Goal: Task Accomplishment & Management: Complete application form

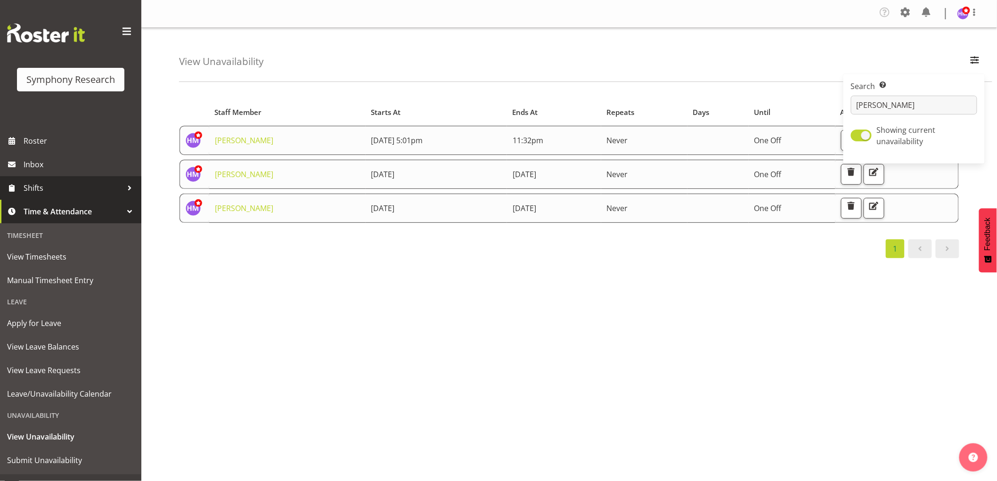
drag, startPoint x: 46, startPoint y: 189, endPoint x: 47, endPoint y: 201, distance: 11.9
click at [46, 189] on span "Shifts" at bounding box center [73, 188] width 99 height 14
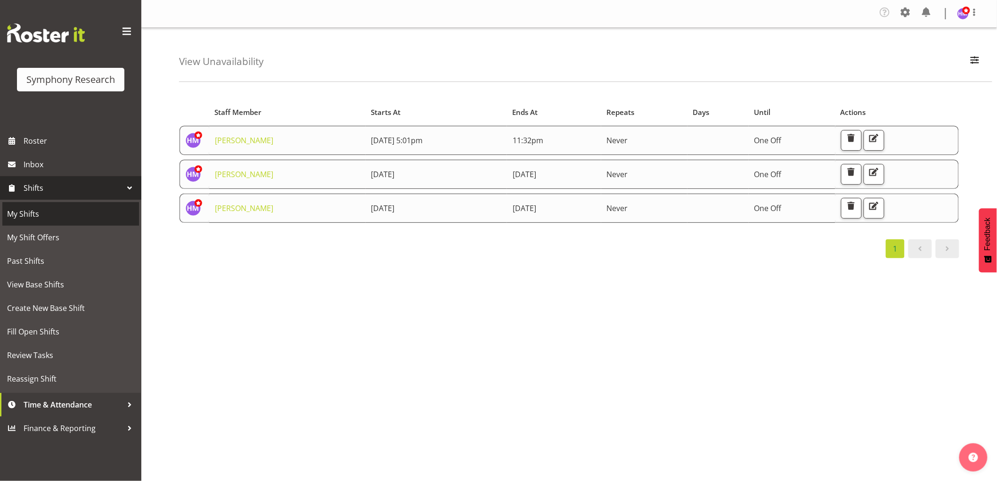
click at [48, 213] on span "My Shifts" at bounding box center [70, 214] width 127 height 14
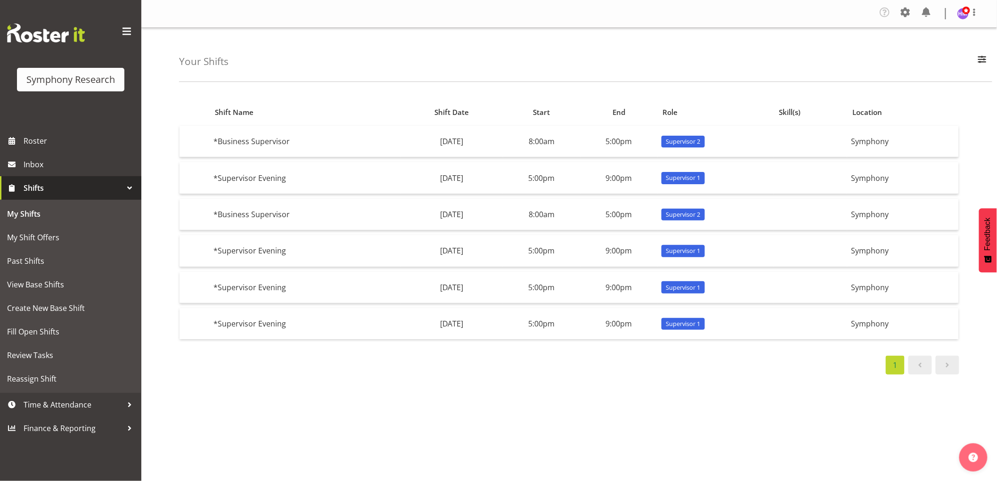
click at [275, 356] on div "1" at bounding box center [569, 365] width 780 height 19
click at [109, 408] on span "Time & Attendance" at bounding box center [73, 405] width 99 height 14
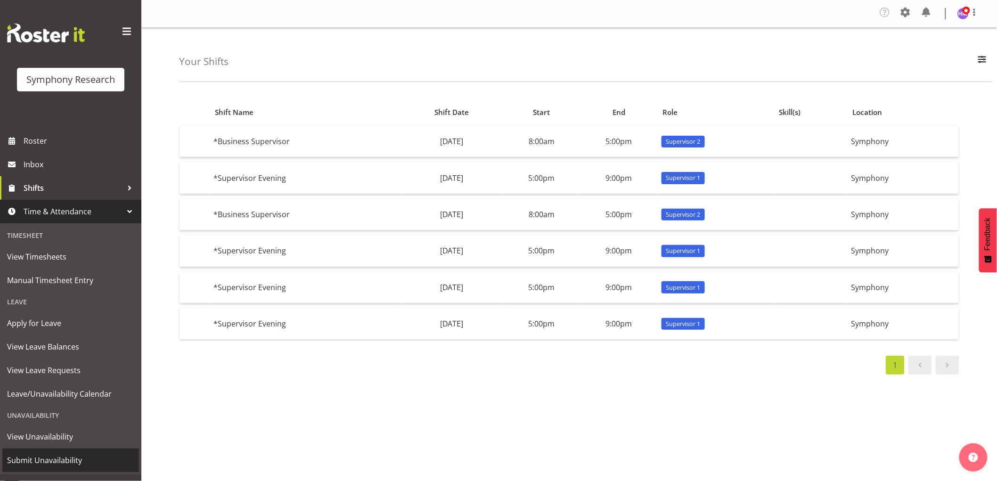
click at [84, 458] on span "Submit Unavailability" at bounding box center [70, 460] width 127 height 14
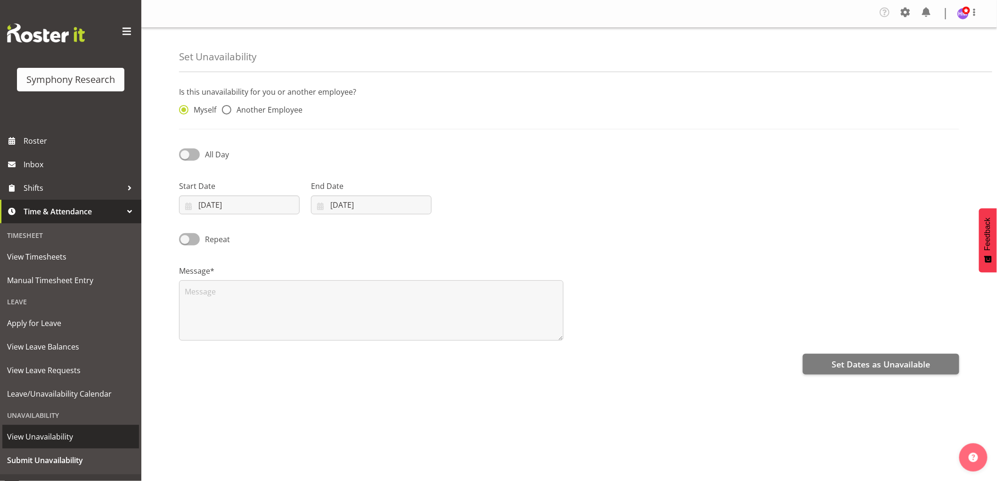
click at [59, 439] on span "View Unavailability" at bounding box center [70, 437] width 127 height 14
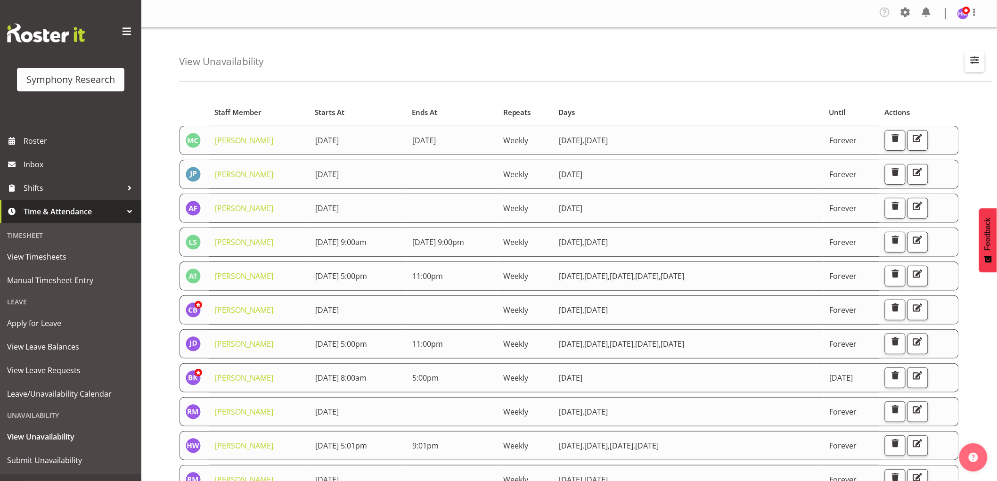
click at [979, 67] on button "button" at bounding box center [975, 61] width 20 height 21
click at [914, 101] on input "text" at bounding box center [914, 105] width 126 height 19
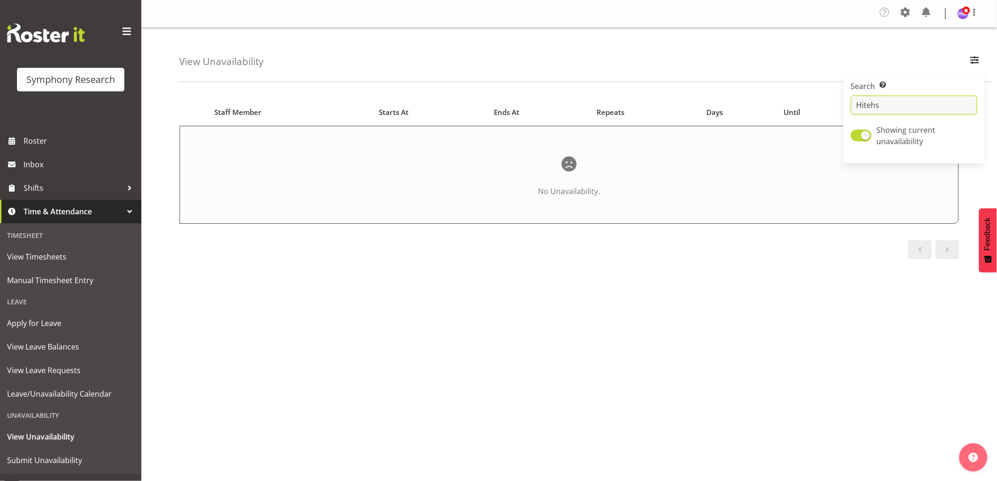
click at [893, 99] on input "Hitehs" at bounding box center [914, 105] width 126 height 19
type input "Hitesh"
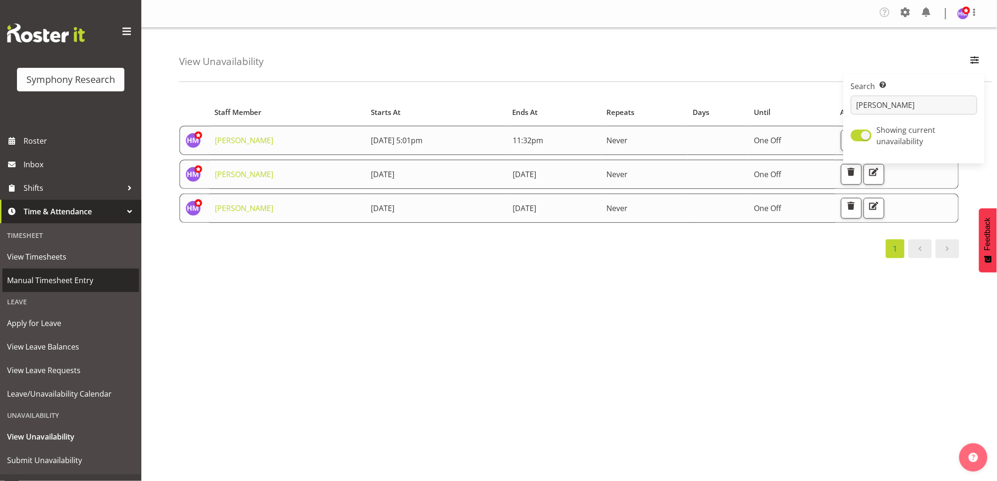
click at [73, 285] on span "Manual Timesheet Entry" at bounding box center [70, 280] width 127 height 14
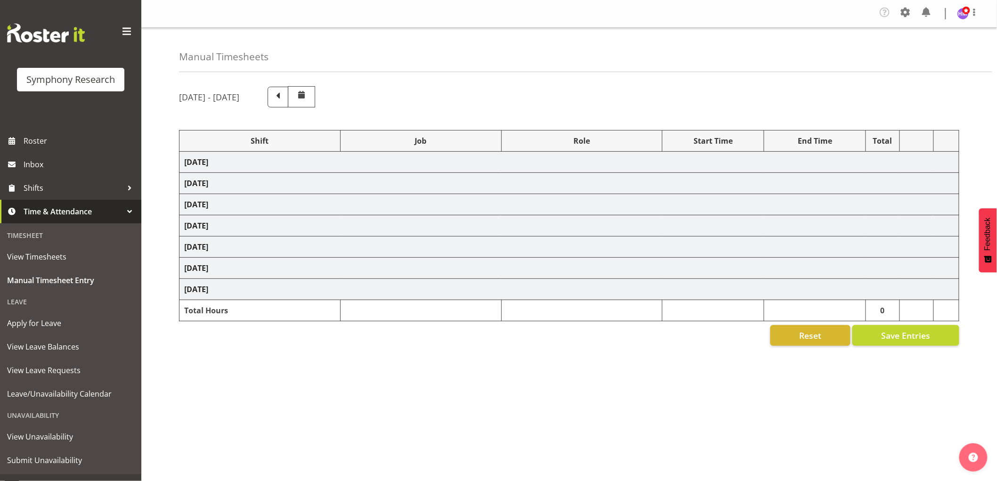
select select "1607"
select select "743"
select select "1607"
select select "10576"
select select "1607"
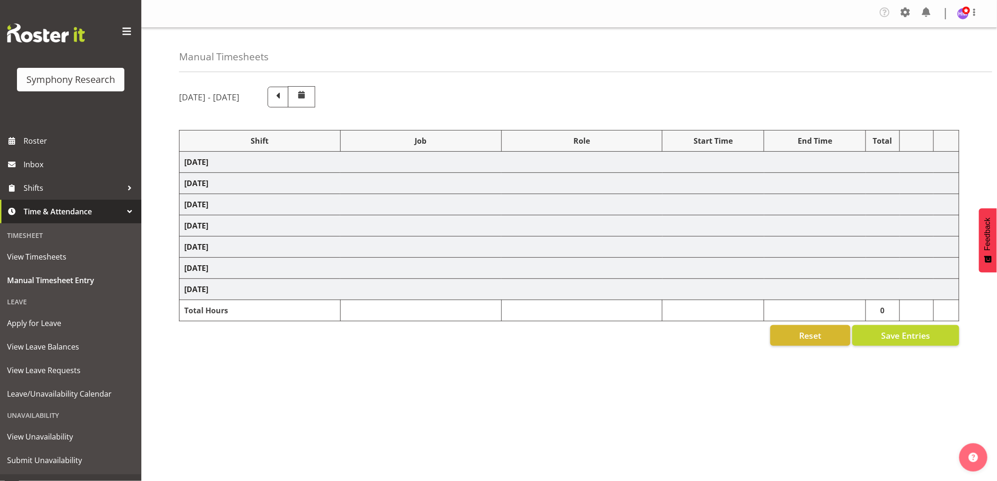
select select "10585"
select select "1607"
select select "10527"
select select "1607"
select select "10499"
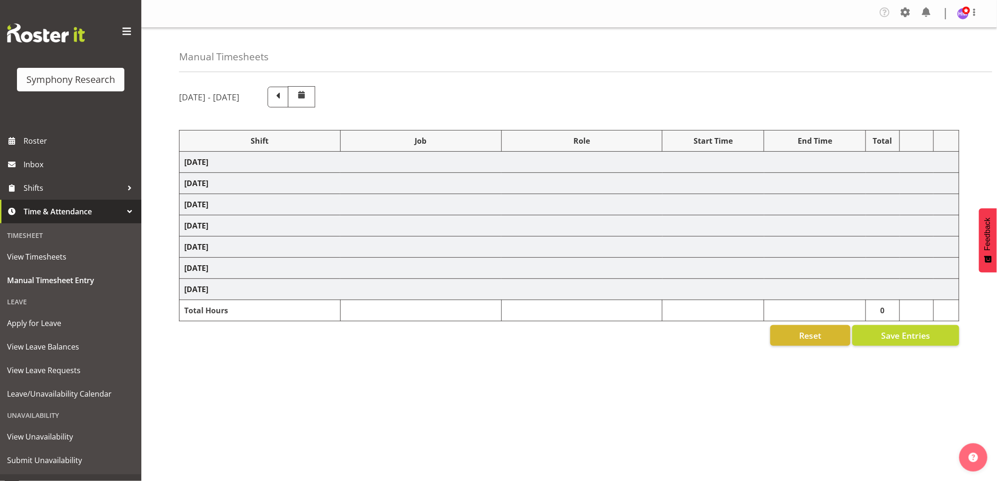
select select "1607"
select select "10587"
select select "1607"
select select "743"
select select "1607"
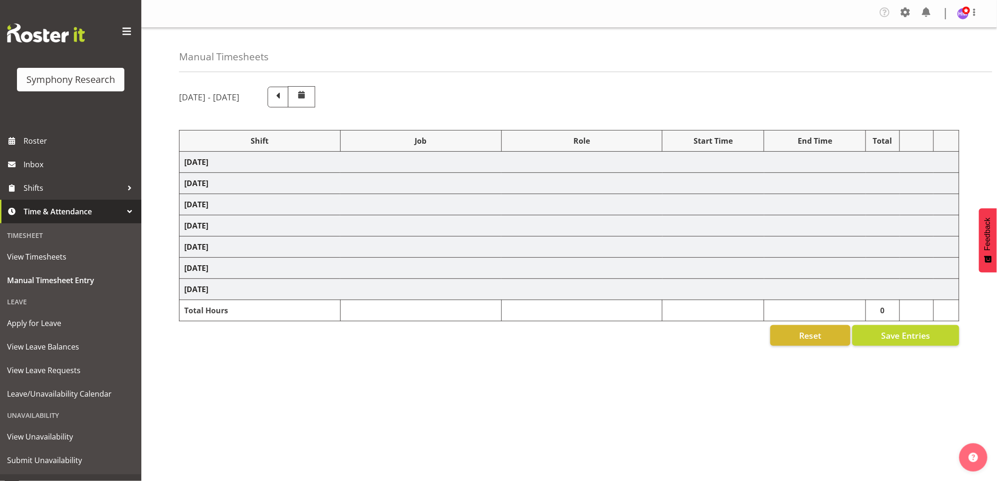
select select "10587"
select select "1607"
select select "10587"
select select "1607"
select select "743"
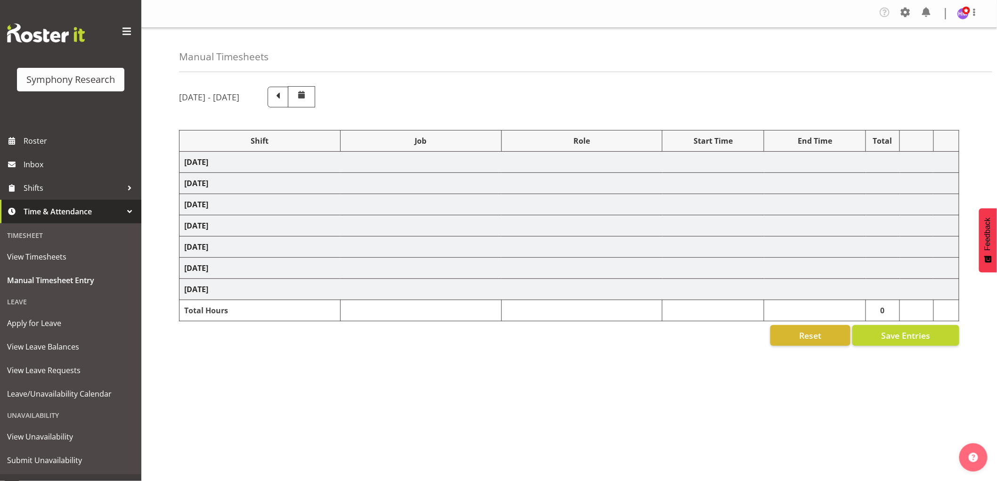
select select "1607"
select select "743"
select select "1607"
select select "10585"
select select "1607"
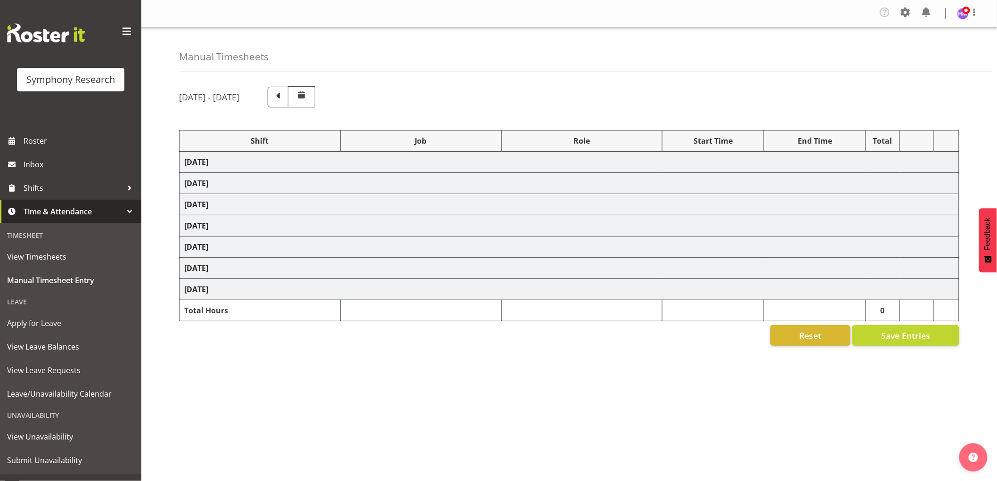
select select "9636"
select select "1607"
select select "10576"
select select "1607"
select select "10499"
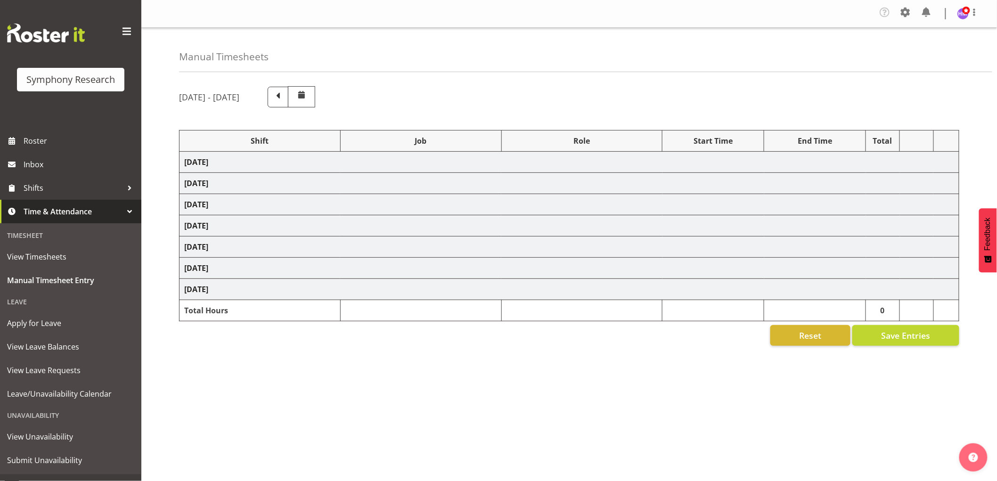
select select "1607"
select select "10527"
select select "1607"
select select "10587"
select select "1607"
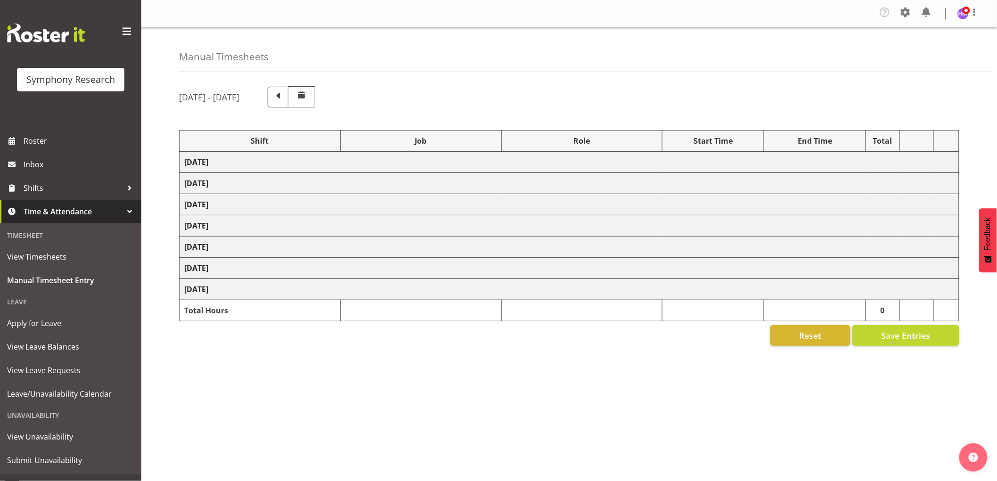
select select "10242"
select select "1607"
select select "10585"
select select "1607"
select select "10242"
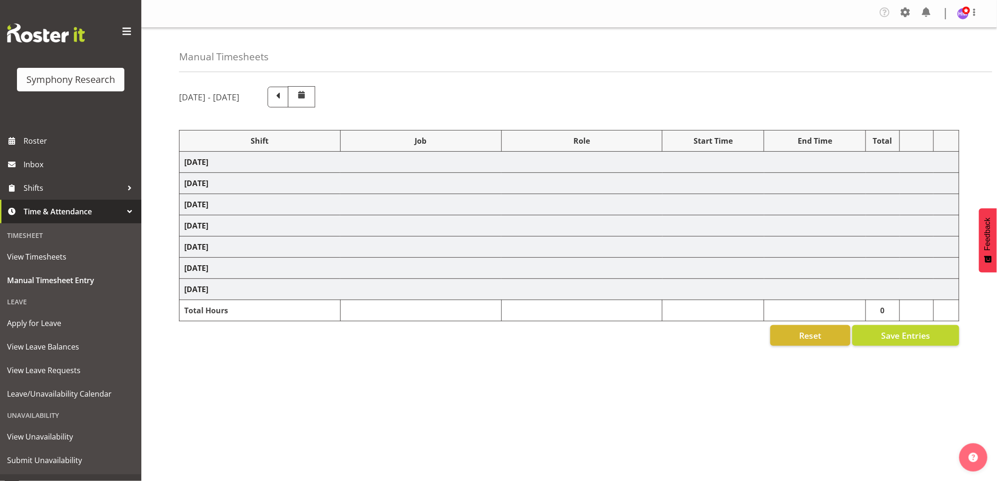
select select "1607"
select select "9426"
select select "1607"
select select "9636"
select select "1607"
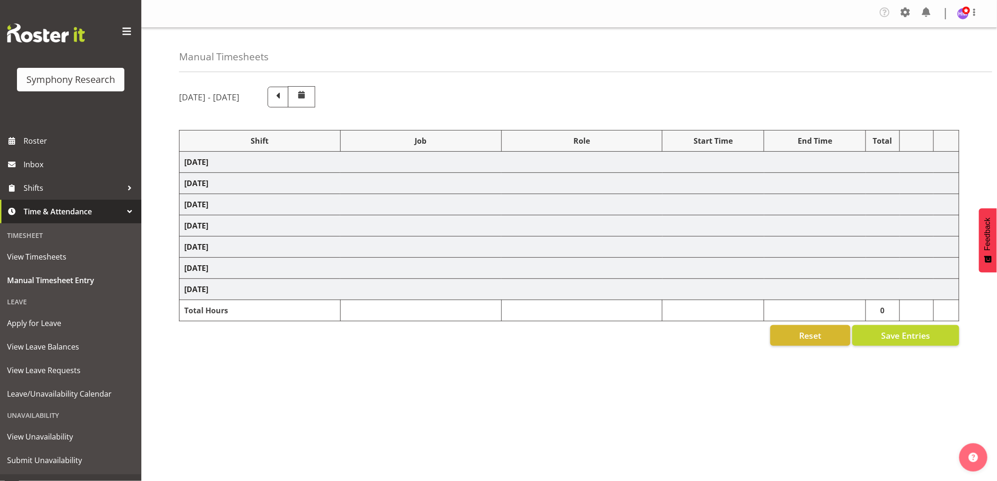
select select "10587"
select select "1607"
select select "743"
select select "1607"
select select "10587"
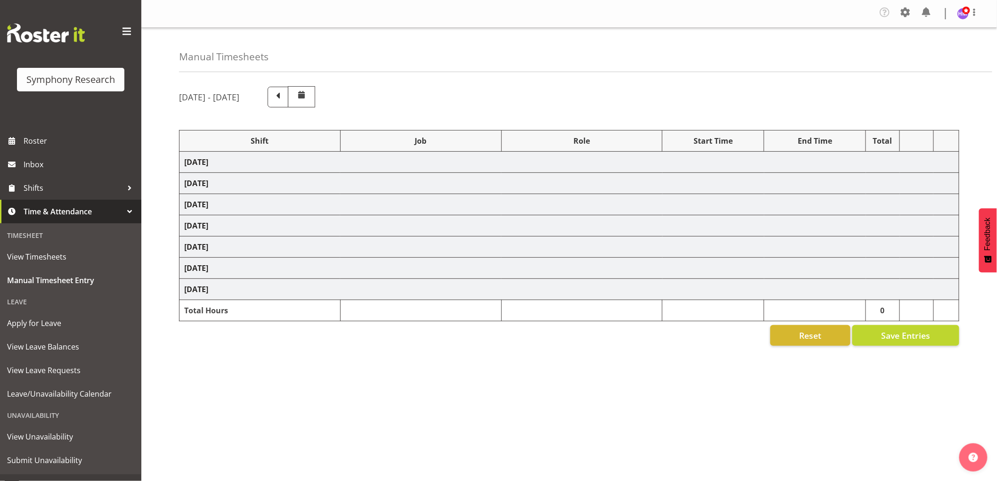
select select "1607"
select select "743"
select select "1607"
select select "2379"
select select "1607"
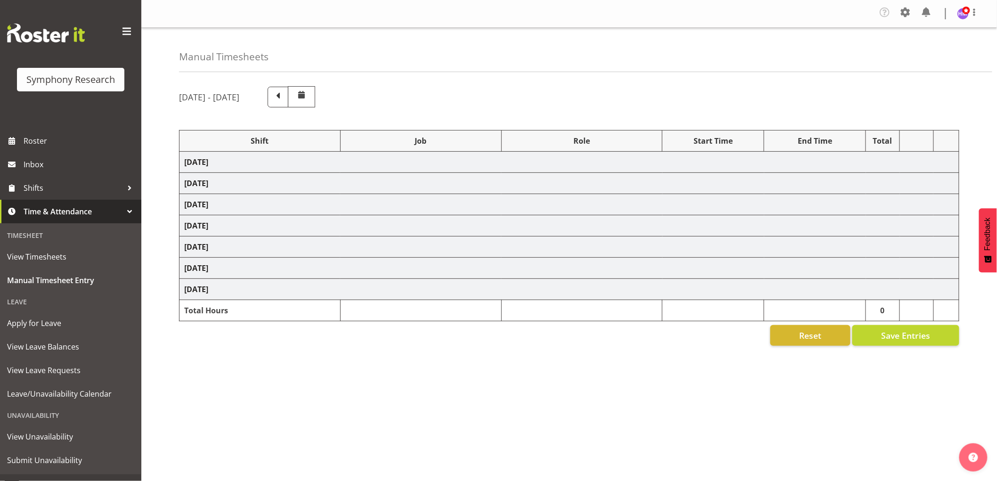
select select "10585"
select select "1607"
select select "9636"
select select "1607"
select select "9426"
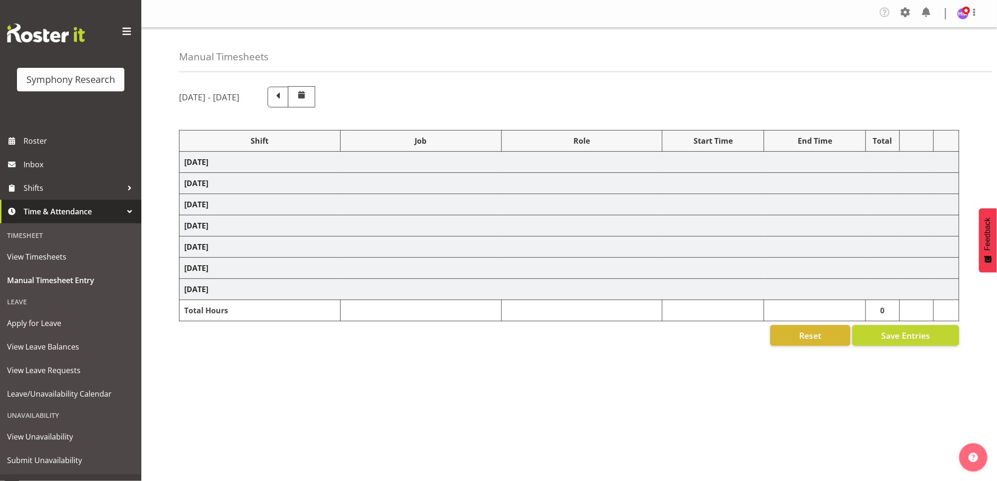
select select "1607"
select select "10242"
select select "1607"
select select "10587"
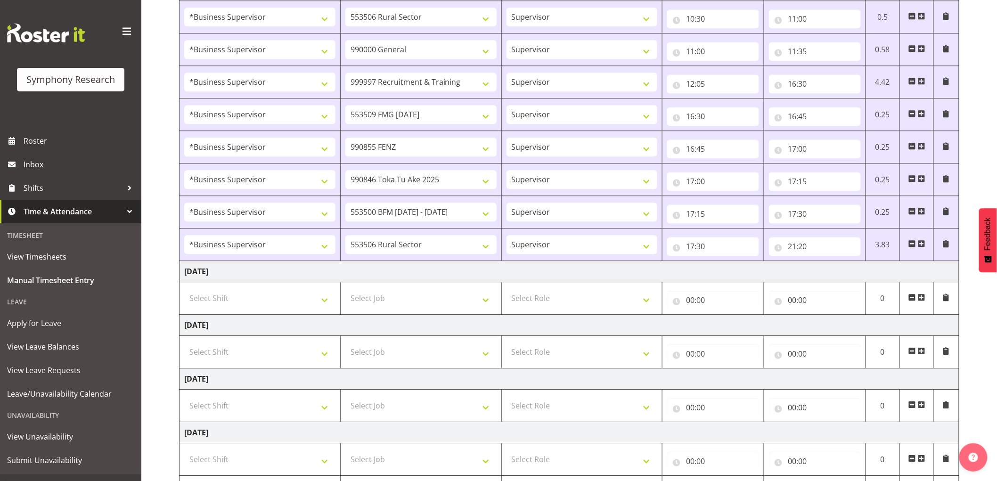
scroll to position [1052, 0]
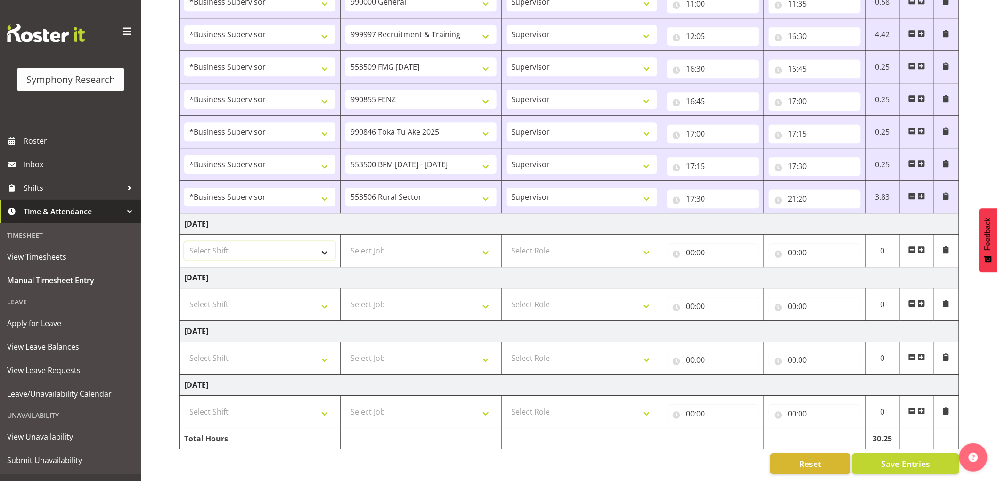
click at [262, 248] on select "Select Shift !!Weekend Residential (Roster IT Shift Label) *Business 9/10am ~ 4…" at bounding box center [259, 250] width 151 height 19
select select "1607"
click at [184, 241] on select "Select Shift !!Weekend Residential (Roster IT Shift Label) *Business 9/10am ~ 4…" at bounding box center [259, 250] width 151 height 19
click at [404, 242] on select "Select Job 550060 IF Admin 553492 World Poll Aus Wave 2 Main 2025 553493 World …" at bounding box center [420, 250] width 151 height 19
click at [345, 241] on select "Select Job 550060 IF Admin 553492 World Poll Aus Wave 2 Main 2025 553493 World …" at bounding box center [420, 250] width 151 height 19
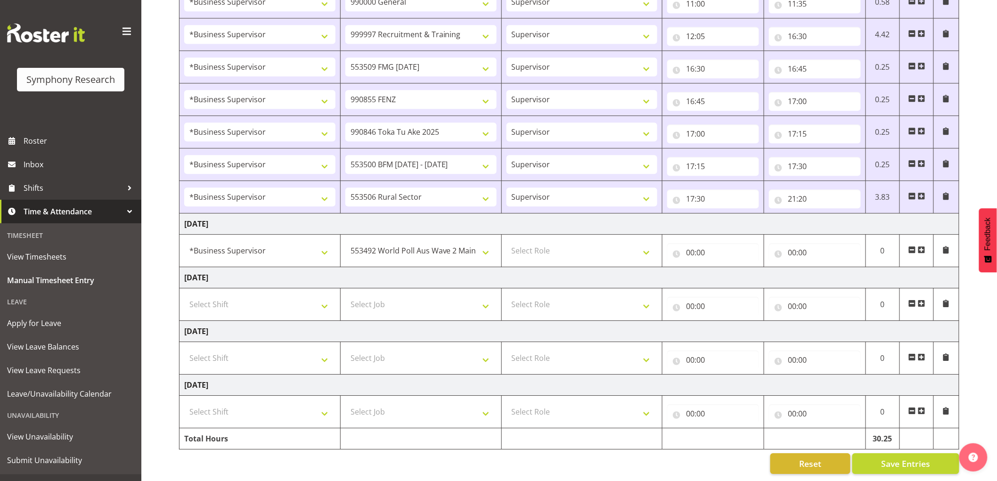
click at [538, 235] on td "Select Role Supervisor Interviewing Briefing" at bounding box center [581, 251] width 161 height 33
click at [544, 245] on select "Select Role Supervisor Interviewing Briefing" at bounding box center [581, 250] width 151 height 19
click at [400, 255] on td "550060 IF Admin 553492 World Poll Aus Wave 2 Main 2025 553493 World Poll NZ Wav…" at bounding box center [420, 251] width 161 height 33
click at [409, 250] on select "550060 IF Admin 553492 World Poll Aus Wave 2 Main 2025 553493 World Poll NZ Wav…" at bounding box center [420, 250] width 151 height 19
select select "743"
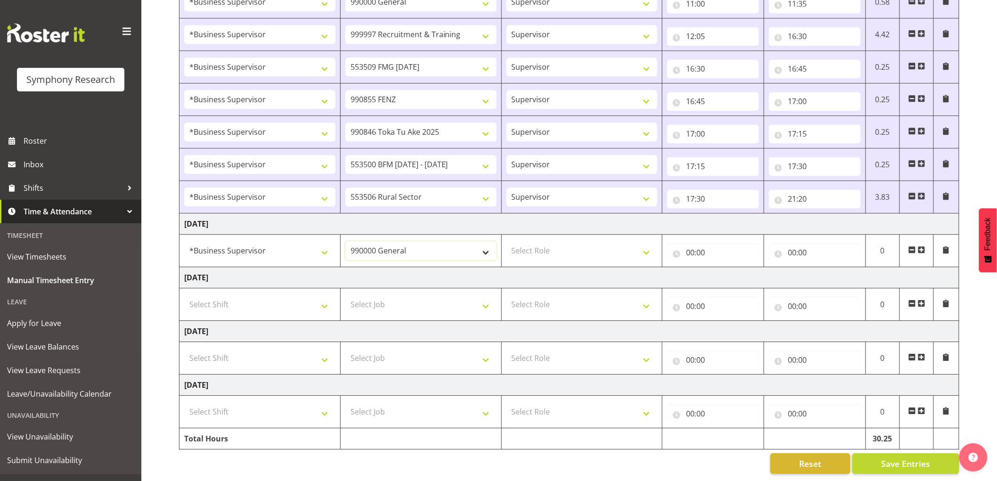
click at [345, 241] on select "550060 IF Admin 553492 World Poll Aus Wave 2 Main 2025 553493 World Poll NZ Wav…" at bounding box center [420, 250] width 151 height 19
drag, startPoint x: 569, startPoint y: 238, endPoint x: 572, endPoint y: 250, distance: 12.4
click at [569, 241] on select "Select Role Supervisor Interviewing Briefing" at bounding box center [581, 250] width 151 height 19
select select "45"
click at [506, 241] on select "Select Role Supervisor Interviewing Briefing" at bounding box center [581, 250] width 151 height 19
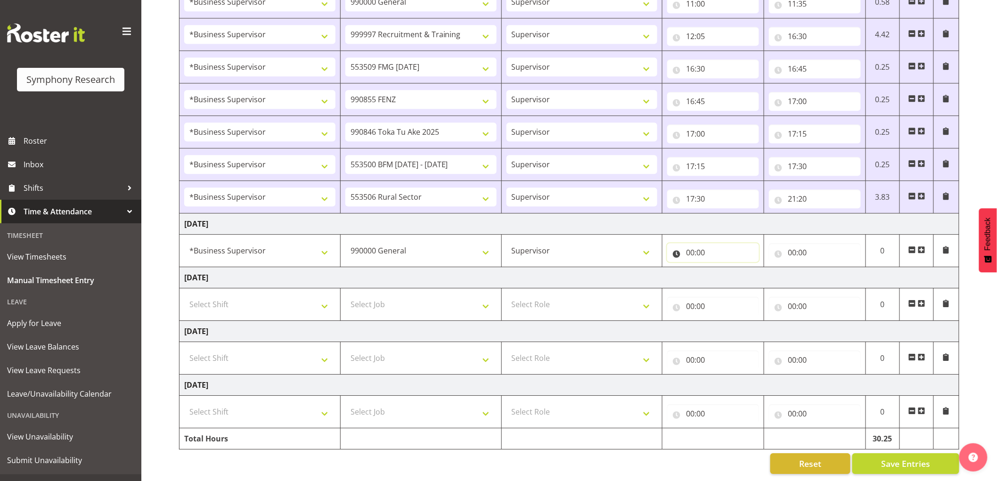
click at [694, 245] on input "00:00" at bounding box center [713, 252] width 92 height 19
click at [724, 268] on select "00 01 02 03 04 05 06 07 08 09 10 11 12 13 14 15 16 17 18 19 20 21 22 23" at bounding box center [731, 277] width 21 height 19
select select "7"
click at [721, 268] on select "00 01 02 03 04 05 06 07 08 09 10 11 12 13 14 15 16 17 18 19 20 21 22 23" at bounding box center [731, 277] width 21 height 19
type input "07:00"
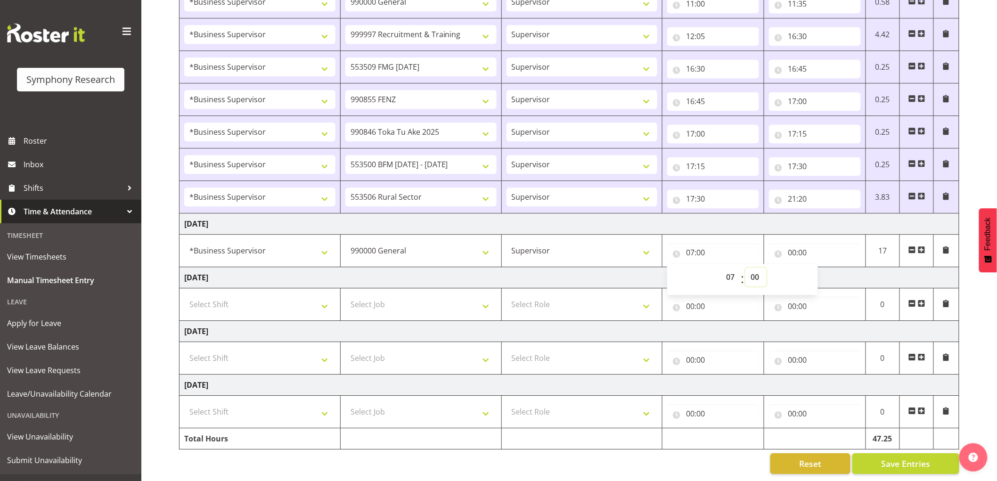
click at [757, 269] on select "00 01 02 03 04 05 06 07 08 09 10 11 12 13 14 15 16 17 18 19 20 21 22 23 24 25 2…" at bounding box center [755, 277] width 21 height 19
select select "5"
click at [745, 268] on select "00 01 02 03 04 05 06 07 08 09 10 11 12 13 14 15 16 17 18 19 20 21 22 23 24 25 2…" at bounding box center [755, 277] width 21 height 19
type input "07:05"
click at [764, 270] on select "00 01 02 03 04 05 06 07 08 09 10 11 12 13 14 15 16 17 18 19 20 21 22 23 24 25 2…" at bounding box center [755, 277] width 21 height 19
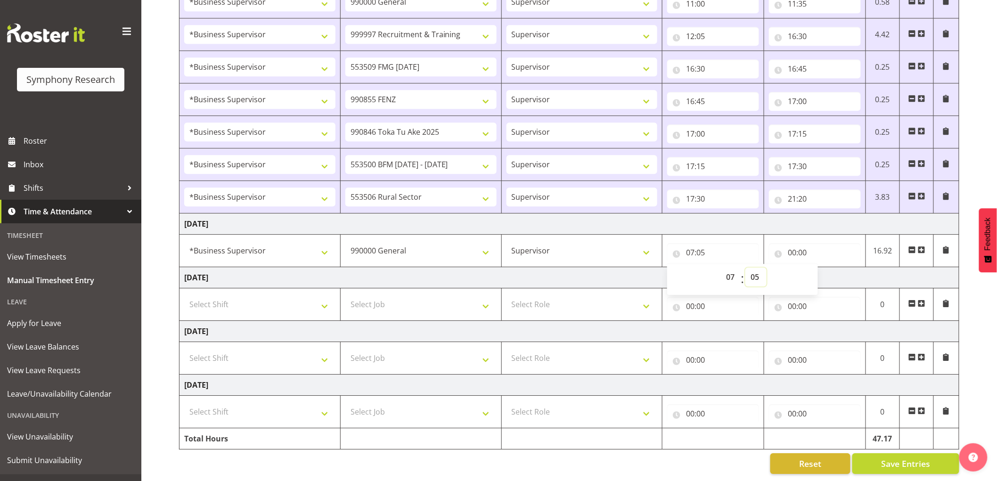
select select "50"
click at [745, 268] on select "00 01 02 03 04 05 06 07 08 09 10 11 12 13 14 15 16 17 18 19 20 21 22 23 24 25 2…" at bounding box center [755, 277] width 21 height 19
type input "07:50"
click at [791, 243] on input "00:00" at bounding box center [815, 252] width 92 height 19
click at [832, 268] on select "00 01 02 03 04 05 06 07 08 09 10 11 12 13 14 15 16 17 18 19 20 21 22 23" at bounding box center [833, 277] width 21 height 19
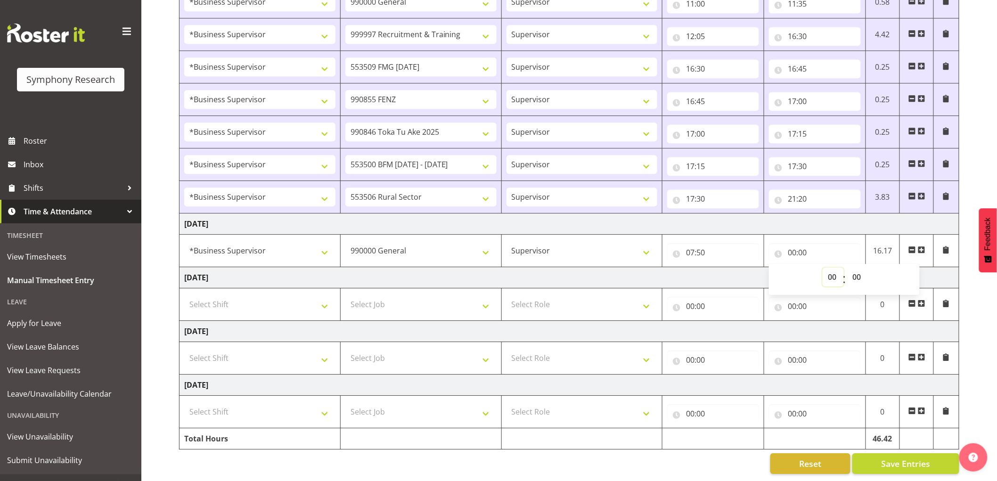
select select "8"
click at [823, 268] on select "00 01 02 03 04 05 06 07 08 09 10 11 12 13 14 15 16 17 18 19 20 21 22 23" at bounding box center [833, 277] width 21 height 19
type input "08:00"
click at [857, 269] on select "00 01 02 03 04 05 06 07 08 09 10 11 12 13 14 15 16 17 18 19 20 21 22 23 24 25 2…" at bounding box center [857, 277] width 21 height 19
select select "50"
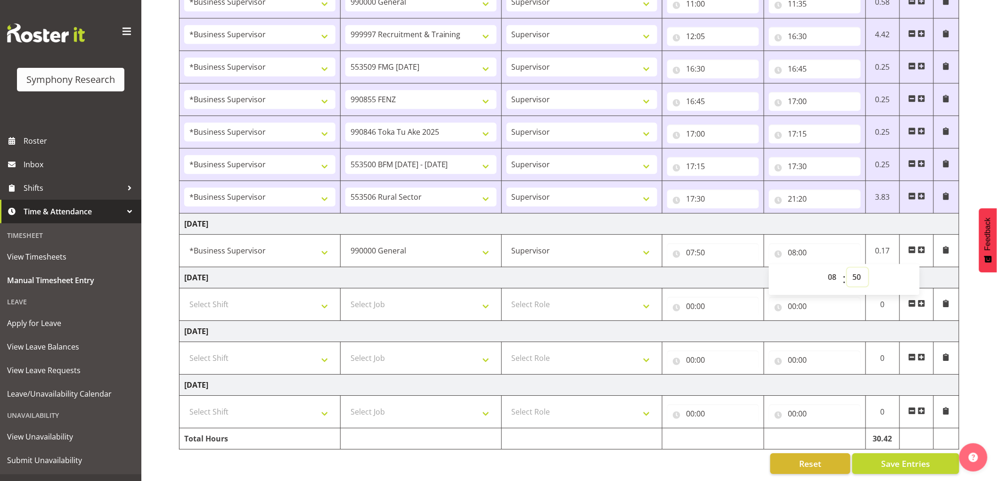
click at [847, 268] on select "00 01 02 03 04 05 06 07 08 09 10 11 12 13 14 15 16 17 18 19 20 21 22 23 24 25 2…" at bounding box center [857, 277] width 21 height 19
type input "08:50"
drag, startPoint x: 833, startPoint y: 269, endPoint x: 827, endPoint y: 361, distance: 91.6
click at [834, 275] on select "00 01 02 03 04 05 06 07 08 09 10 11 12 13 14 15 16 17 18 19 20 21 22 23" at bounding box center [833, 277] width 21 height 19
select select "9"
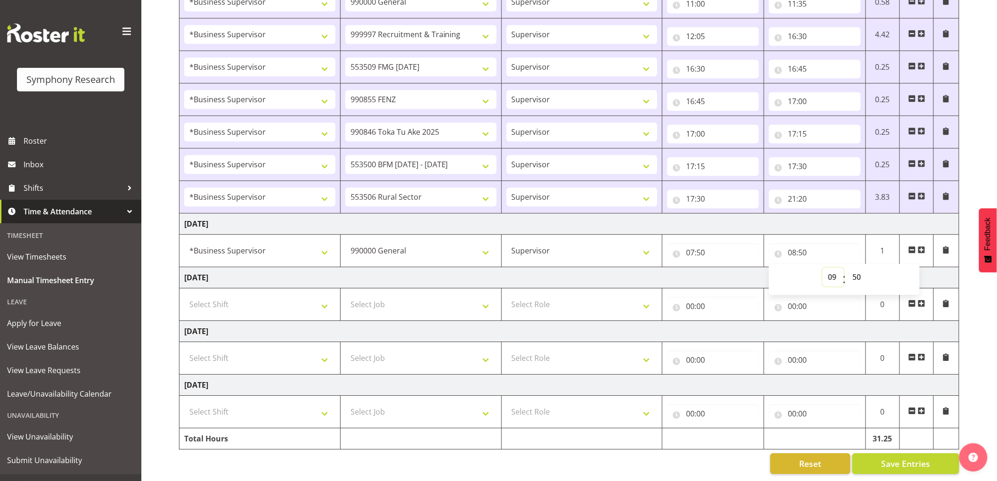
click at [823, 268] on select "00 01 02 03 04 05 06 07 08 09 10 11 12 13 14 15 16 17 18 19 20 21 22 23" at bounding box center [833, 277] width 21 height 19
type input "09:50"
click at [861, 268] on select "00 01 02 03 04 05 06 07 08 09 10 11 12 13 14 15 16 17 18 19 20 21 22 23 24 25 2…" at bounding box center [857, 277] width 21 height 19
select select "0"
click at [847, 268] on select "00 01 02 03 04 05 06 07 08 09 10 11 12 13 14 15 16 17 18 19 20 21 22 23 24 25 2…" at bounding box center [857, 277] width 21 height 19
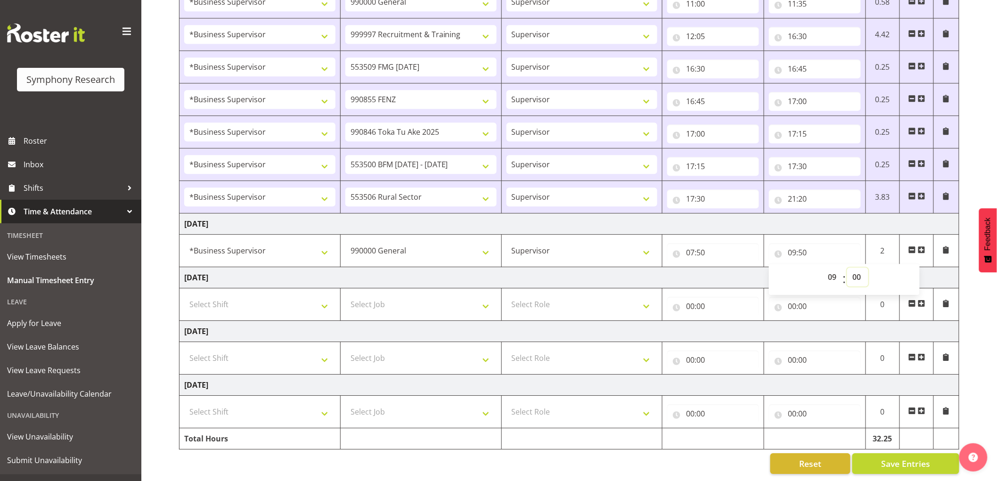
type input "09:00"
click at [921, 246] on span at bounding box center [922, 250] width 8 height 8
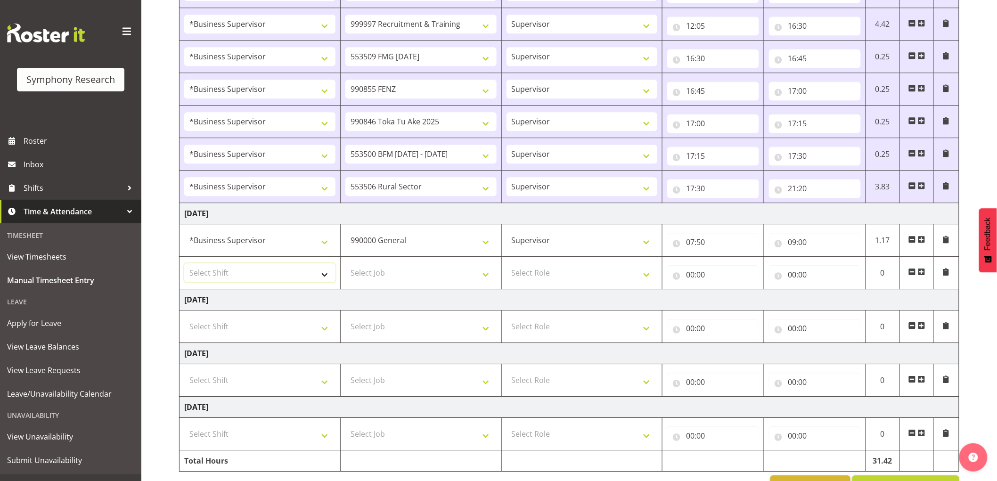
click at [227, 271] on select "Select Shift !!Weekend Residential (Roster IT Shift Label) *Business 9/10am ~ 4…" at bounding box center [259, 272] width 151 height 19
select select "1607"
click at [184, 265] on select "Select Shift !!Weekend Residential (Roster IT Shift Label) *Business 9/10am ~ 4…" at bounding box center [259, 272] width 151 height 19
click at [359, 275] on select "Select Job 550060 IF Admin 553492 World Poll Aus Wave 2 Main 2025 553493 World …" at bounding box center [420, 272] width 151 height 19
select select "10585"
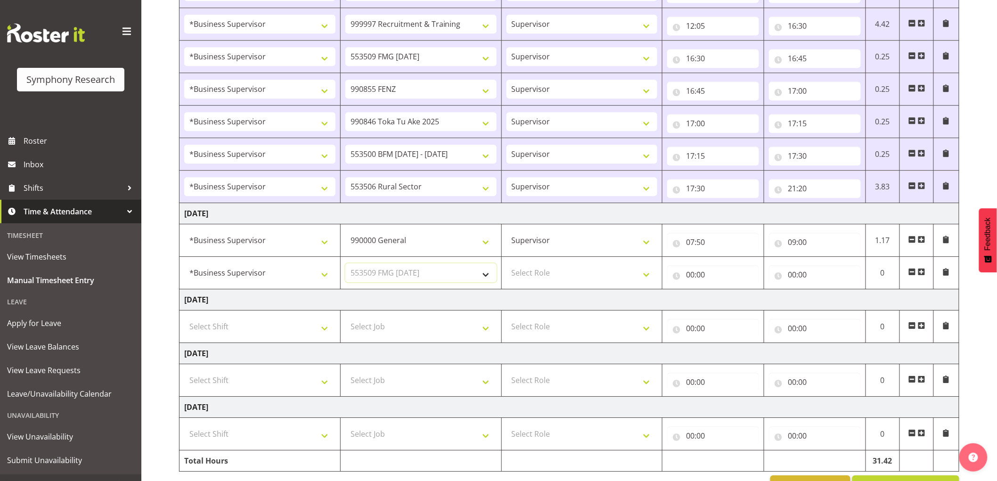
click at [345, 265] on select "Select Job 550060 IF Admin 553492 World Poll Aus Wave 2 Main 2025 553493 World …" at bounding box center [420, 272] width 151 height 19
drag, startPoint x: 531, startPoint y: 262, endPoint x: 536, endPoint y: 279, distance: 17.1
click at [532, 265] on td "Select Role Supervisor Interviewing Briefing" at bounding box center [581, 273] width 161 height 33
click at [536, 279] on select "Select Role Supervisor Interviewing Briefing" at bounding box center [581, 272] width 151 height 19
select select "45"
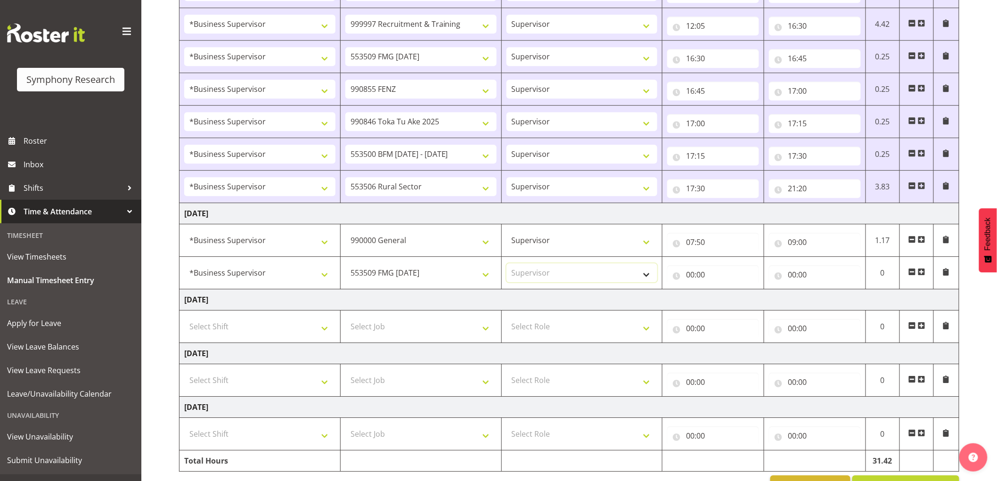
click at [506, 265] on select "Select Role Supervisor Interviewing Briefing" at bounding box center [581, 272] width 151 height 19
click at [692, 280] on input "00:00" at bounding box center [713, 274] width 92 height 19
click at [733, 300] on select "00 01 02 03 04 05 06 07 08 09 10 11 12 13 14 15 16 17 18 19 20 21 22 23" at bounding box center [731, 299] width 21 height 19
select select "9"
click at [721, 292] on select "00 01 02 03 04 05 06 07 08 09 10 11 12 13 14 15 16 17 18 19 20 21 22 23" at bounding box center [731, 299] width 21 height 19
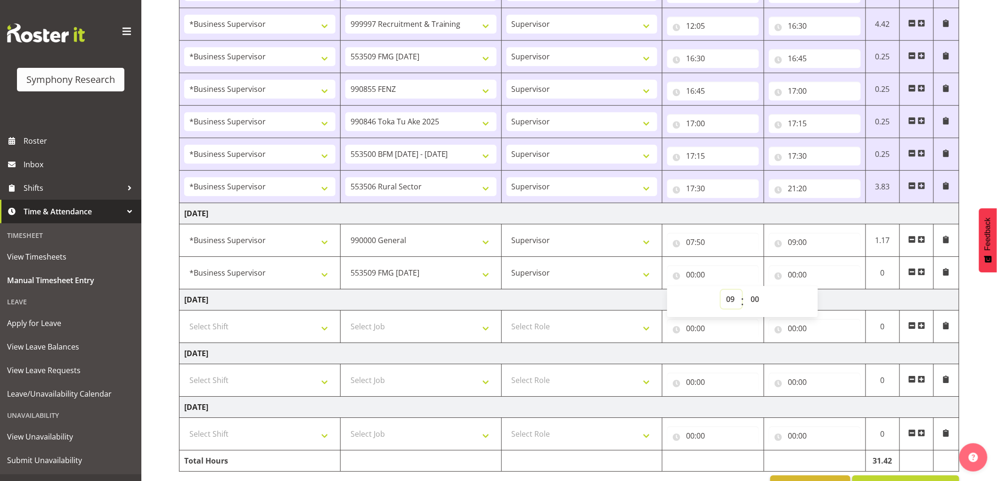
type input "09:00"
click at [802, 275] on input "00:00" at bounding box center [815, 274] width 92 height 19
click at [831, 301] on select "00 01 02 03 04 05 06 07 08 09 10 11 12 13 14 15 16 17 18 19 20 21 22 23" at bounding box center [833, 299] width 21 height 19
select select "10"
click at [823, 292] on select "00 01 02 03 04 05 06 07 08 09 10 11 12 13 14 15 16 17 18 19 20 21 22 23" at bounding box center [833, 299] width 21 height 19
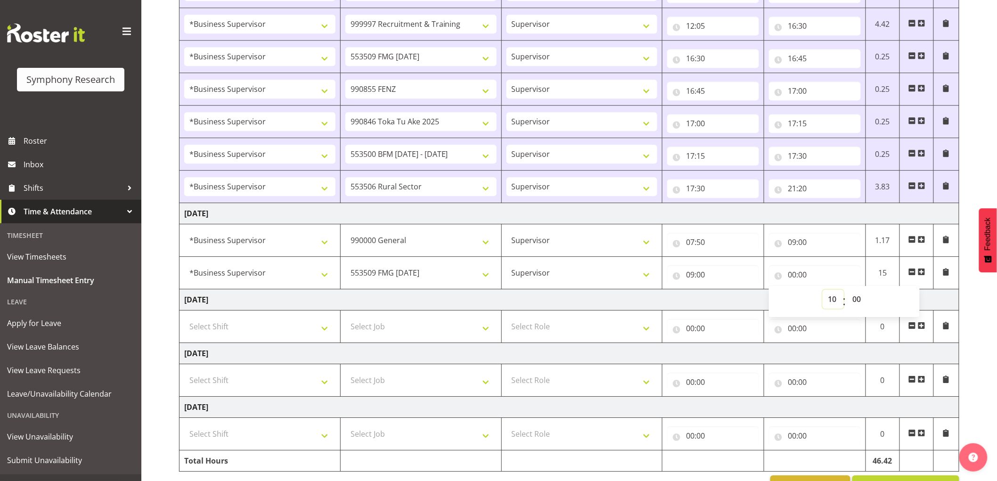
type input "10:00"
click at [921, 276] on span at bounding box center [922, 272] width 8 height 8
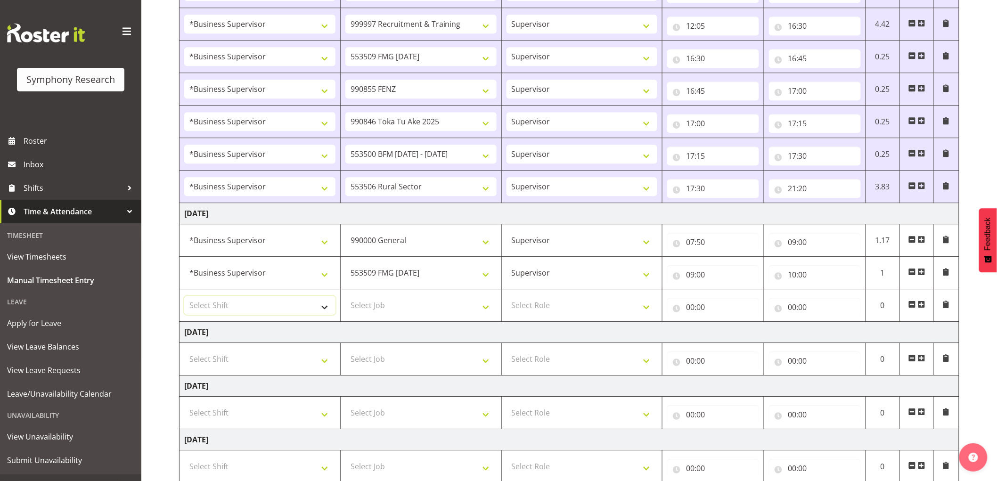
drag, startPoint x: 236, startPoint y: 309, endPoint x: 256, endPoint y: 306, distance: 20.9
click at [236, 309] on select "Select Shift !!Weekend Residential (Roster IT Shift Label) *Business 9/10am ~ 4…" at bounding box center [259, 305] width 151 height 19
select select "1607"
click at [184, 298] on select "Select Shift !!Weekend Residential (Roster IT Shift Label) *Business 9/10am ~ 4…" at bounding box center [259, 305] width 151 height 19
click at [381, 303] on select "Select Job 550060 IF Admin 553492 World Poll Aus Wave 2 Main 2025 553493 World …" at bounding box center [420, 305] width 151 height 19
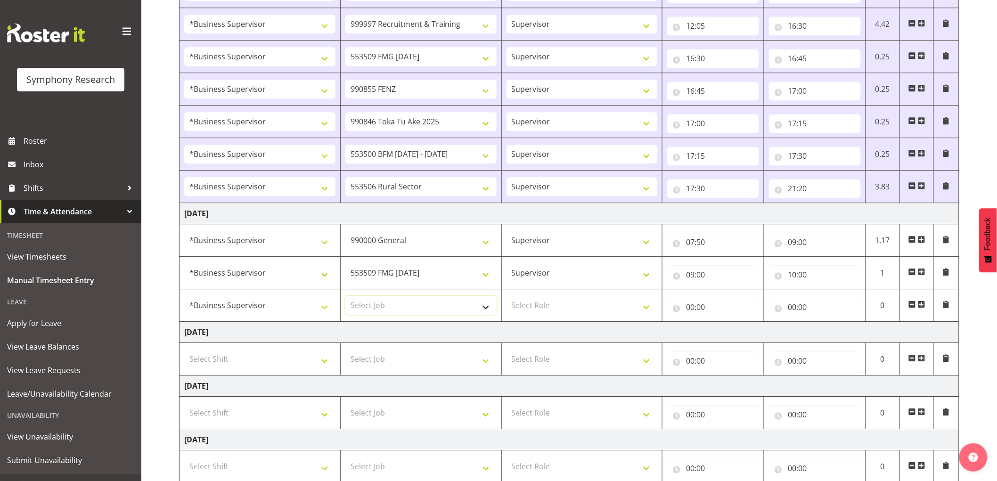
select select "10576"
click at [345, 298] on select "Select Job 550060 IF Admin 553492 World Poll Aus Wave 2 Main 2025 553493 World …" at bounding box center [420, 305] width 151 height 19
click at [575, 314] on select "Select Role Supervisor Interviewing Briefing" at bounding box center [581, 305] width 151 height 19
select select "45"
click at [506, 298] on select "Select Role Supervisor Interviewing Briefing" at bounding box center [581, 305] width 151 height 19
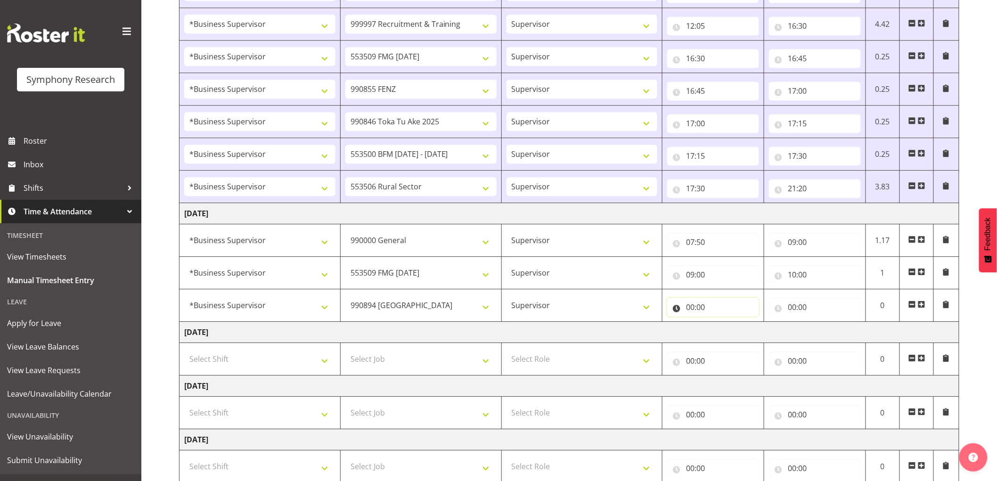
click at [681, 312] on input "00:00" at bounding box center [713, 307] width 92 height 19
drag, startPoint x: 729, startPoint y: 334, endPoint x: 718, endPoint y: 318, distance: 19.3
click at [725, 328] on select "00 01 02 03 04 05 06 07 08 09 10 11 12 13 14 15 16 17 18 19 20 21 22 23" at bounding box center [731, 331] width 21 height 19
select select "10"
click at [721, 324] on select "00 01 02 03 04 05 06 07 08 09 10 11 12 13 14 15 16 17 18 19 20 21 22 23" at bounding box center [731, 331] width 21 height 19
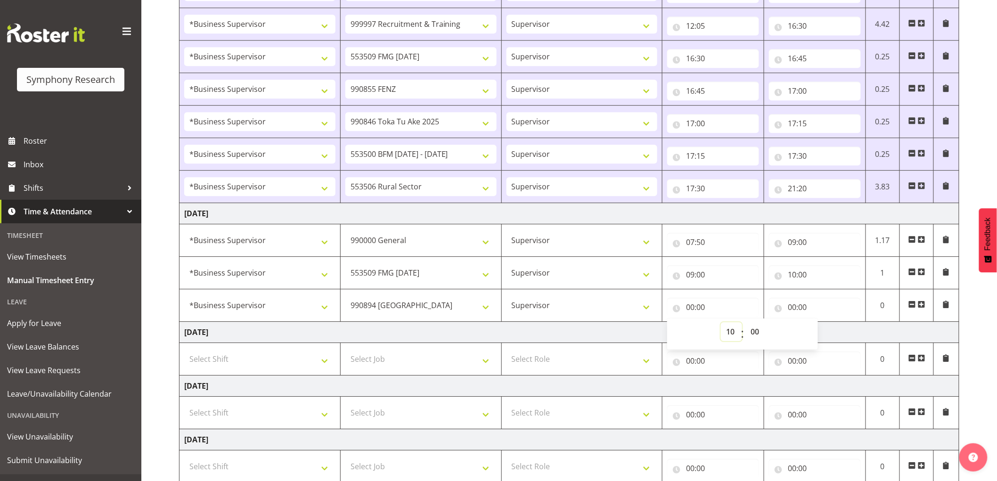
type input "10:00"
click at [790, 313] on input "00:00" at bounding box center [815, 307] width 92 height 19
click at [706, 311] on input "10:00" at bounding box center [713, 307] width 92 height 19
click at [756, 333] on select "00 01 02 03 04 05 06 07 08 09 10 11 12 13 14 15 16 17 18 19 20 21 22 23 24 25 2…" at bounding box center [755, 331] width 21 height 19
select select "30"
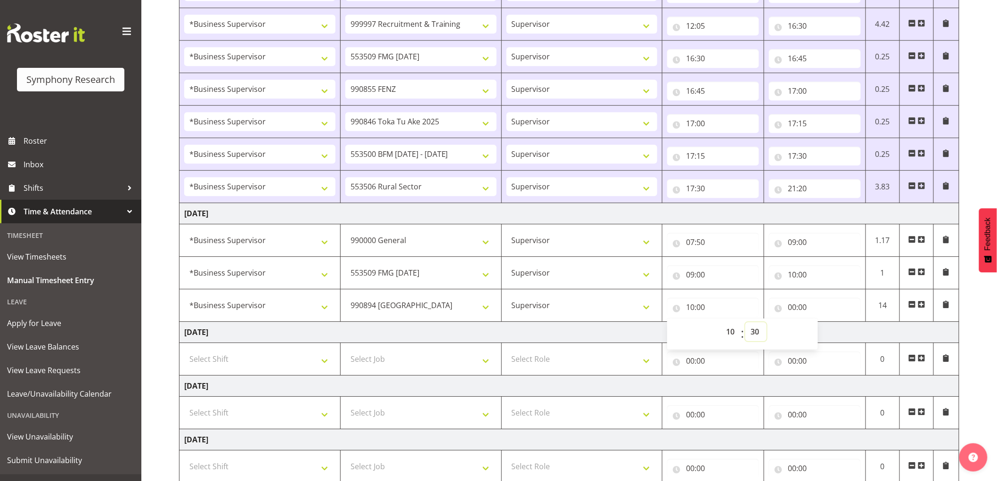
click at [745, 324] on select "00 01 02 03 04 05 06 07 08 09 10 11 12 13 14 15 16 17 18 19 20 21 22 23 24 25 2…" at bounding box center [755, 331] width 21 height 19
type input "10:30"
click at [793, 304] on input "00:00" at bounding box center [815, 307] width 92 height 19
click at [919, 110] on td at bounding box center [917, 122] width 34 height 33
click at [756, 339] on td "[DATE]" at bounding box center [569, 332] width 780 height 21
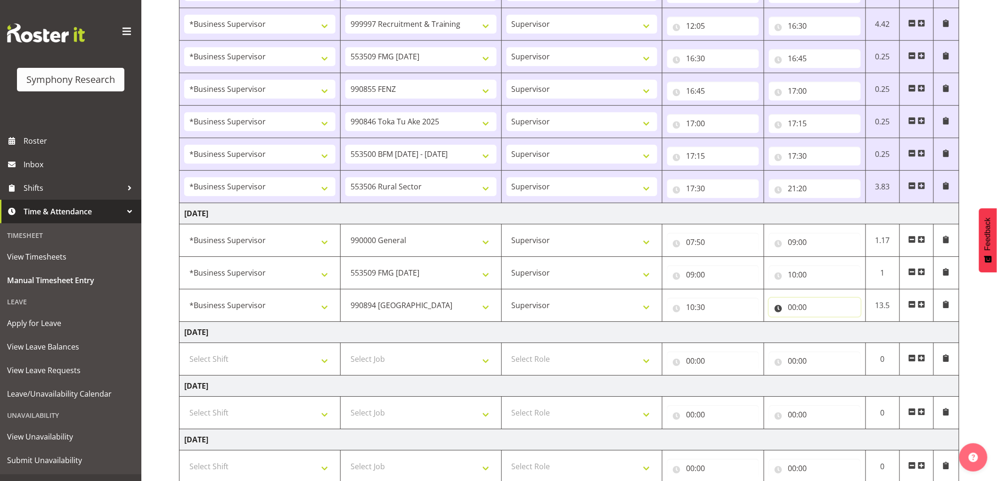
click at [794, 309] on input "00:00" at bounding box center [815, 307] width 92 height 19
click at [825, 335] on select "00 01 02 03 04 05 06 07 08 09 10 11 12 13 14 15 16 17 18 19 20 21 22 23" at bounding box center [833, 331] width 21 height 19
select select "10"
click at [823, 324] on select "00 01 02 03 04 05 06 07 08 09 10 11 12 13 14 15 16 17 18 19 20 21 22 23" at bounding box center [833, 331] width 21 height 19
type input "10:00"
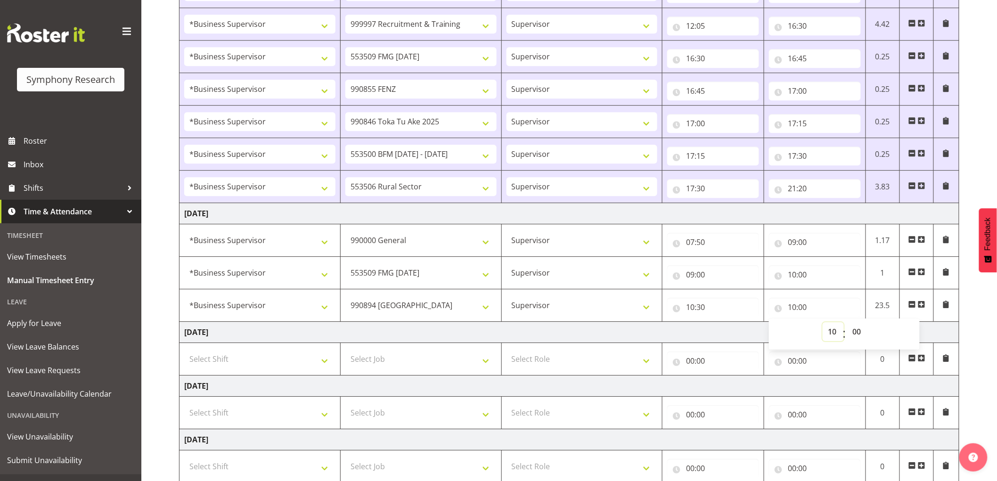
select select "11"
click at [823, 324] on select "00 01 02 03 04 05 06 07 08 09 10 11 12 13 14 15 16 17 18 19 20 21 22 23" at bounding box center [833, 331] width 21 height 19
type input "11:00"
click at [923, 308] on span at bounding box center [922, 305] width 8 height 8
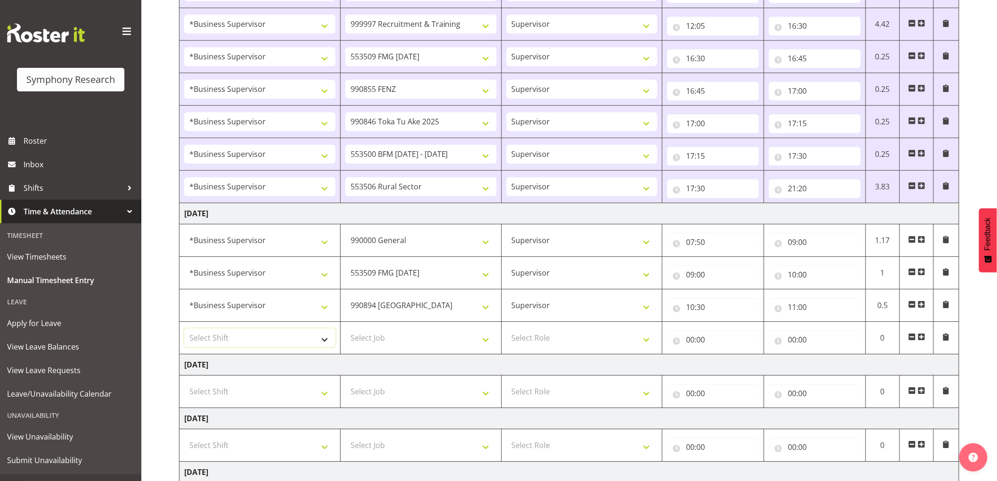
click at [225, 338] on select "Select Shift !!Weekend Residential (Roster IT Shift Label) *Business 9/10am ~ 4…" at bounding box center [259, 337] width 151 height 19
select select "1607"
click at [184, 330] on select "Select Shift !!Weekend Residential (Roster IT Shift Label) *Business 9/10am ~ 4…" at bounding box center [259, 337] width 151 height 19
click at [378, 338] on select "Select Job 550060 IF Admin 553492 World Poll Aus Wave 2 Main 2025 553493 World …" at bounding box center [420, 337] width 151 height 19
select select "9636"
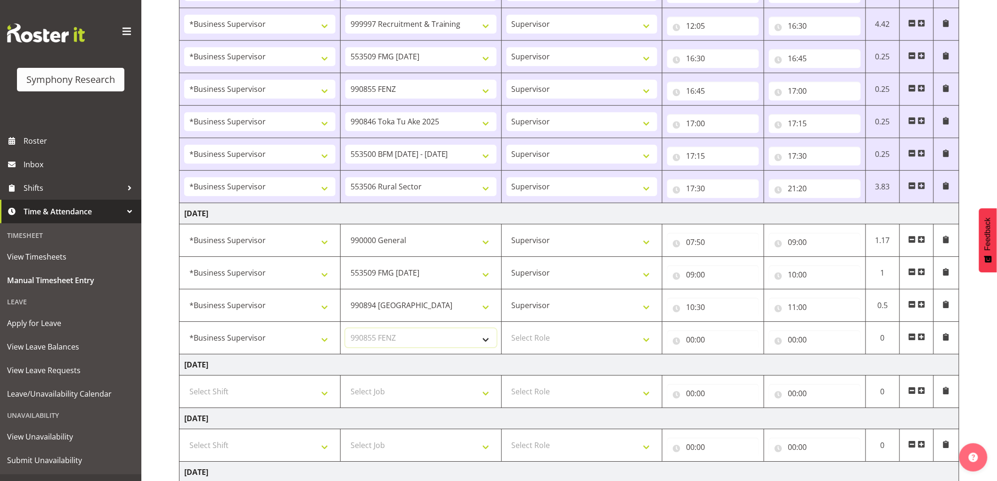
click at [345, 330] on select "Select Job 550060 IF Admin 553492 World Poll Aus Wave 2 Main 2025 553493 World …" at bounding box center [420, 337] width 151 height 19
drag, startPoint x: 556, startPoint y: 335, endPoint x: 553, endPoint y: 349, distance: 14.1
click at [556, 335] on select "Select Role Supervisor Interviewing Briefing" at bounding box center [581, 337] width 151 height 19
select select "45"
click at [506, 330] on select "Select Role Supervisor Interviewing Briefing" at bounding box center [581, 337] width 151 height 19
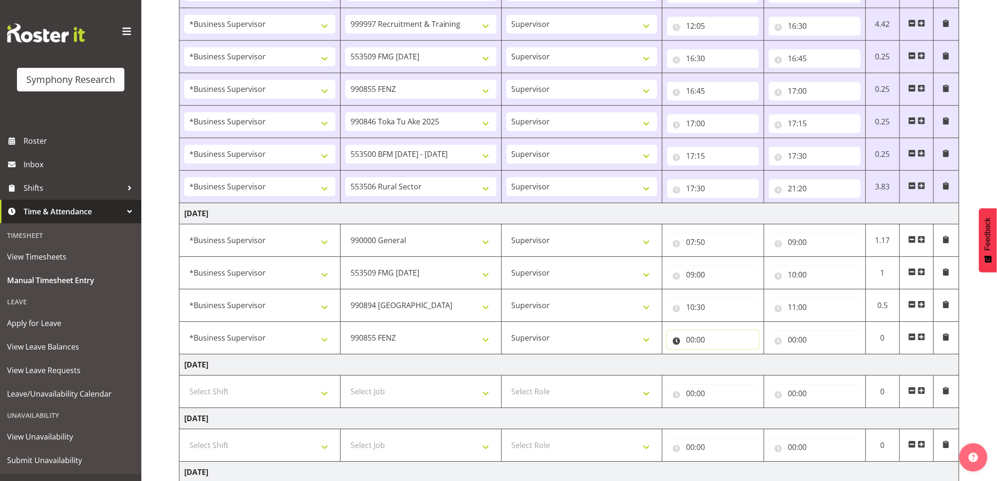
click at [692, 346] on input "00:00" at bounding box center [713, 339] width 92 height 19
click at [728, 365] on select "00 01 02 03 04 05 06 07 08 09 10 11 12 13 14 15 16 17 18 19 20 21 22 23" at bounding box center [731, 364] width 21 height 19
select select "11"
click at [721, 357] on select "00 01 02 03 04 05 06 07 08 09 10 11 12 13 14 15 16 17 18 19 20 21 22 23" at bounding box center [731, 364] width 21 height 19
type input "11:00"
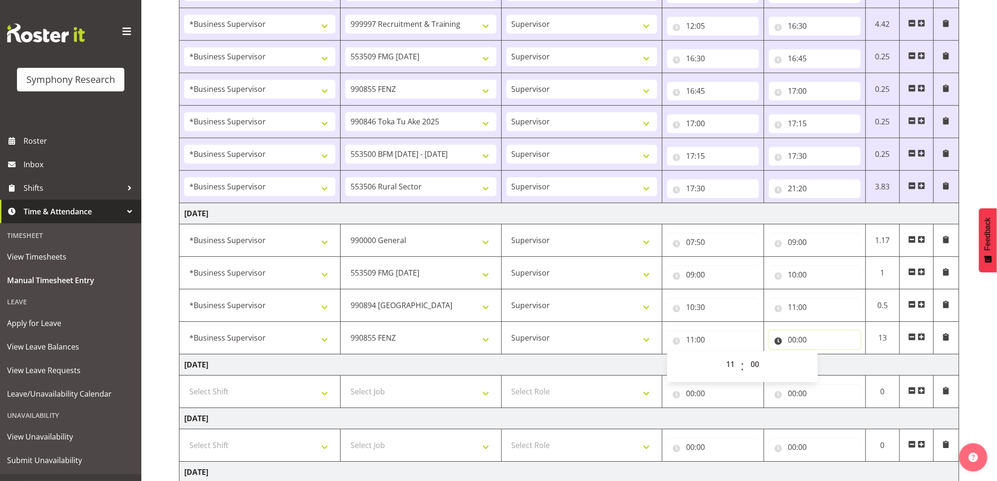
click at [795, 343] on input "00:00" at bounding box center [815, 339] width 92 height 19
drag, startPoint x: 845, startPoint y: 363, endPoint x: 836, endPoint y: 363, distance: 8.5
click at [840, 363] on div "00 01 02 03 04 05 06 07 08 09 10 11 12 13 14 15 16 17 18 19 20 21 22 23 : 00 01…" at bounding box center [844, 367] width 151 height 24
click at [830, 363] on select "00 01 02 03 04 05 06 07 08 09 10 11 12 13 14 15 16 17 18 19 20 21 22 23" at bounding box center [833, 364] width 21 height 19
select select "11"
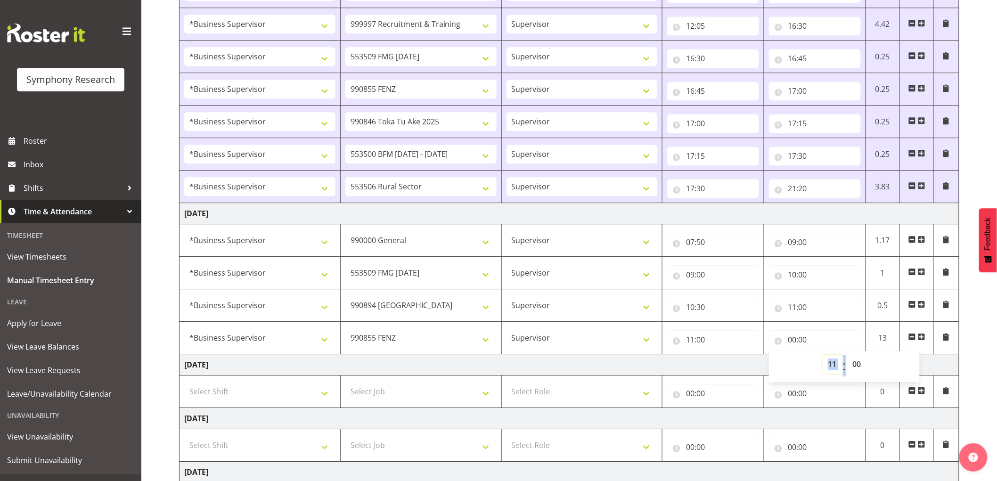
click at [823, 357] on select "00 01 02 03 04 05 06 07 08 09 10 11 12 13 14 15 16 17 18 19 20 21 22 23" at bounding box center [833, 364] width 21 height 19
type input "11:00"
click at [857, 364] on select "00 01 02 03 04 05 06 07 08 09 10 11 12 13 14 15 16 17 18 19 20 21 22 23 24 25 2…" at bounding box center [857, 364] width 21 height 19
select select "30"
click at [847, 357] on select "00 01 02 03 04 05 06 07 08 09 10 11 12 13 14 15 16 17 18 19 20 21 22 23 24 25 2…" at bounding box center [857, 364] width 21 height 19
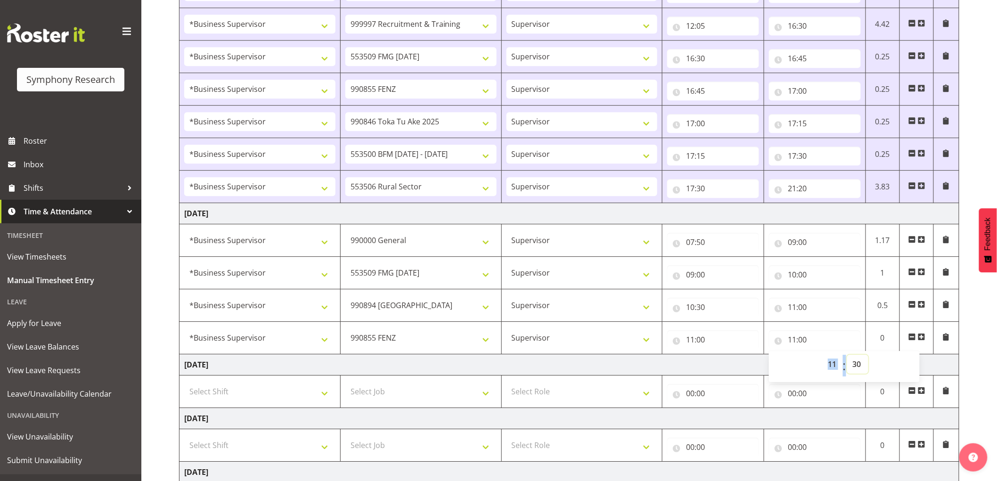
type input "11:30"
click at [925, 338] on span at bounding box center [922, 337] width 8 height 8
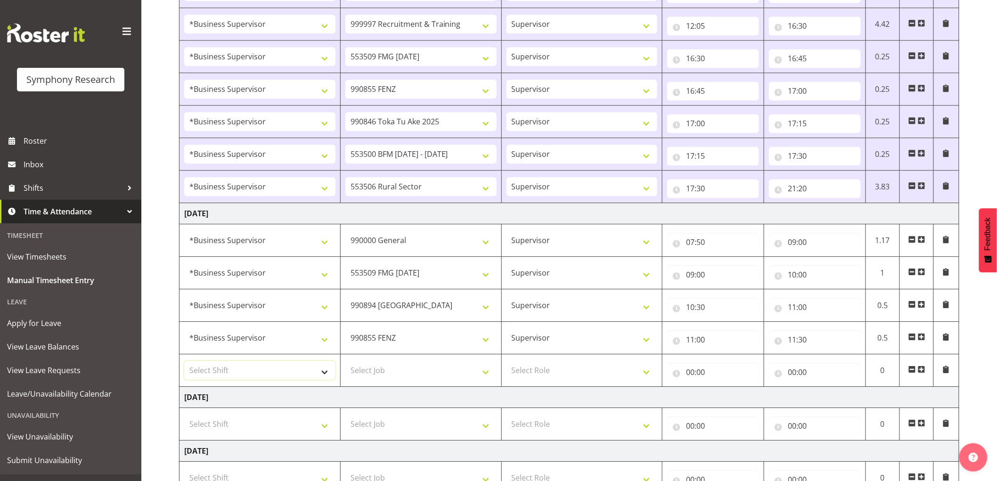
click at [311, 369] on select "Select Shift !!Weekend Residential (Roster IT Shift Label) *Business 9/10am ~ 4…" at bounding box center [259, 370] width 151 height 19
select select "1607"
click at [184, 363] on select "Select Shift !!Weekend Residential (Roster IT Shift Label) *Business 9/10am ~ 4…" at bounding box center [259, 370] width 151 height 19
click at [423, 374] on select "Select Job 550060 IF Admin 553492 World Poll Aus Wave 2 Main 2025 553493 World …" at bounding box center [420, 370] width 151 height 19
select select "10499"
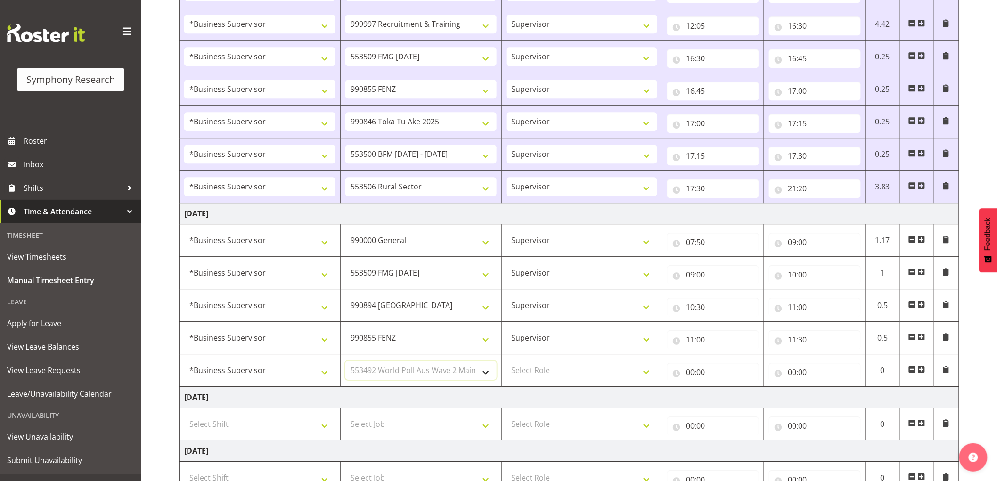
click at [345, 363] on select "Select Job 550060 IF Admin 553492 World Poll Aus Wave 2 Main 2025 553493 World …" at bounding box center [420, 370] width 151 height 19
drag, startPoint x: 596, startPoint y: 359, endPoint x: 596, endPoint y: 369, distance: 10.4
click at [596, 359] on td "Select Role Supervisor Interviewing Briefing" at bounding box center [581, 370] width 161 height 33
click at [597, 372] on select "Select Role Supervisor Interviewing Briefing" at bounding box center [581, 370] width 151 height 19
select select "45"
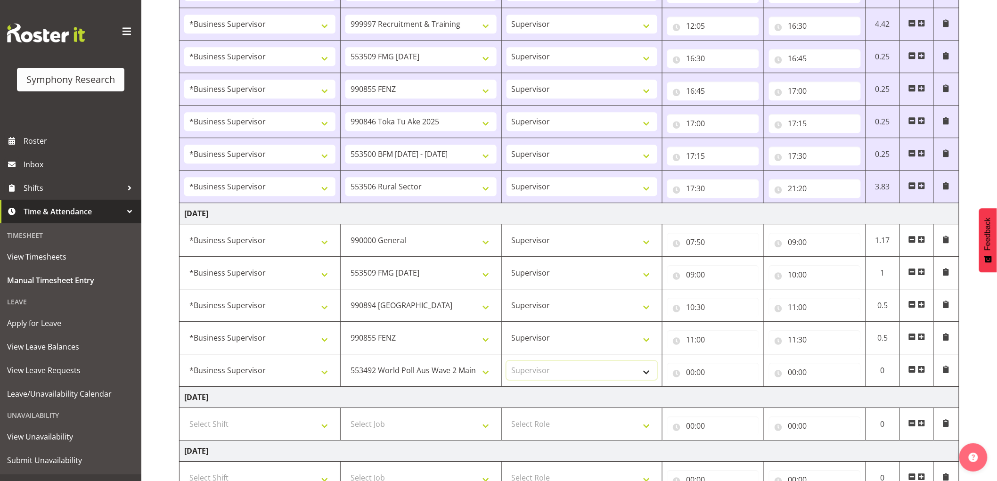
click at [506, 363] on select "Select Role Supervisor Interviewing Briefing" at bounding box center [581, 370] width 151 height 19
click at [681, 366] on input "00:00" at bounding box center [713, 372] width 92 height 19
click at [725, 393] on select "00 01 02 03 04 05 06 07 08 09 10 11 12 13 14 15 16 17 18 19 20 21 22 23" at bounding box center [731, 396] width 21 height 19
select select "11"
click at [721, 389] on select "00 01 02 03 04 05 06 07 08 09 10 11 12 13 14 15 16 17 18 19 20 21 22 23" at bounding box center [731, 396] width 21 height 19
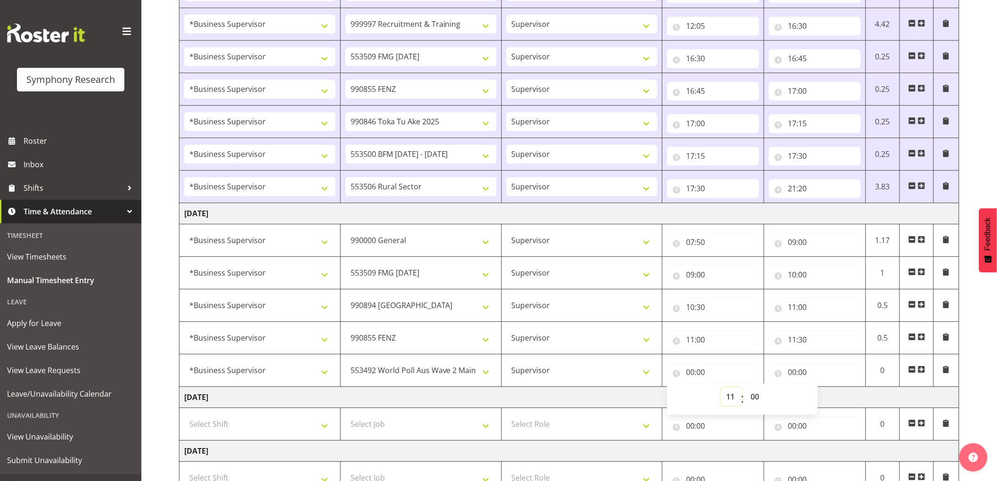
type input "11:00"
drag, startPoint x: 753, startPoint y: 397, endPoint x: 758, endPoint y: 404, distance: 8.1
click at [756, 400] on select "00 01 02 03 04 05 06 07 08 09 10 11 12 13 14 15 16 17 18 19 20 21 22 23 24 25 2…" at bounding box center [755, 396] width 21 height 19
select select "30"
click at [745, 389] on select "00 01 02 03 04 05 06 07 08 09 10 11 12 13 14 15 16 17 18 19 20 21 22 23 24 25 2…" at bounding box center [755, 396] width 21 height 19
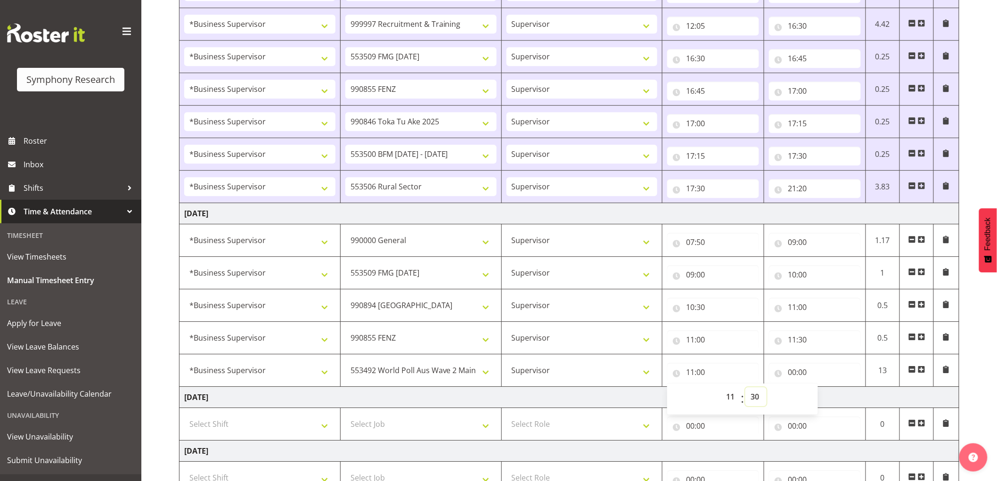
type input "11:30"
drag, startPoint x: 789, startPoint y: 365, endPoint x: 806, endPoint y: 382, distance: 23.7
click at [790, 365] on input "00:00" at bounding box center [815, 372] width 92 height 19
drag, startPoint x: 825, startPoint y: 396, endPoint x: 835, endPoint y: 398, distance: 10.5
click at [825, 396] on select "00 01 02 03 04 05 06 07 08 09 10 11 12 13 14 15 16 17 18 19 20 21 22 23" at bounding box center [833, 396] width 21 height 19
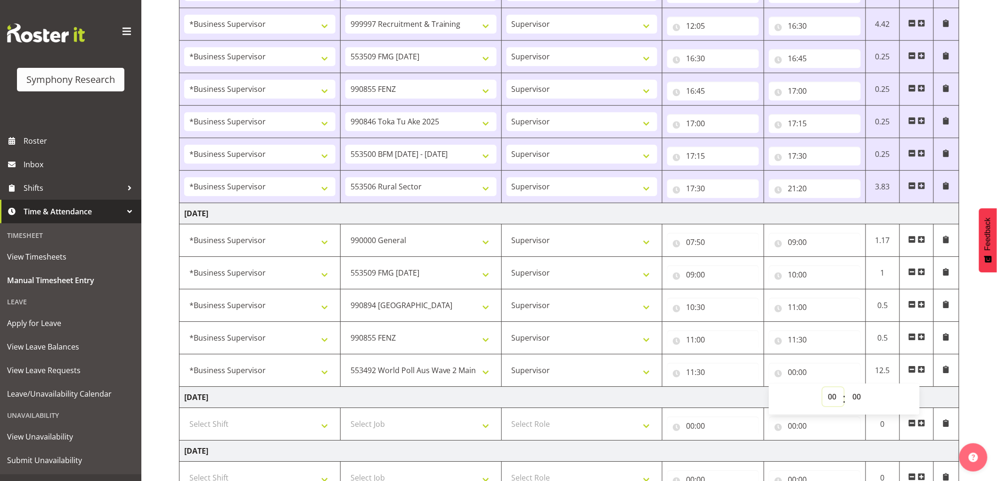
select select "12"
click at [823, 389] on select "00 01 02 03 04 05 06 07 08 09 10 11 12 13 14 15 16 17 18 19 20 21 22 23" at bounding box center [833, 396] width 21 height 19
type input "12:00"
click at [861, 399] on select "00 01 02 03 04 05 06 07 08 09 10 11 12 13 14 15 16 17 18 19 20 21 22 23 24 25 2…" at bounding box center [857, 396] width 21 height 19
select select "30"
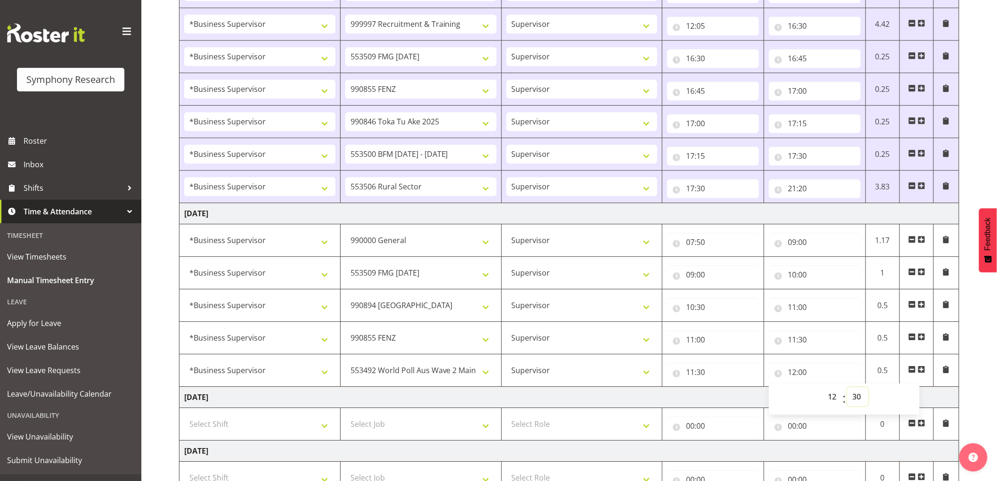
click at [847, 389] on select "00 01 02 03 04 05 06 07 08 09 10 11 12 13 14 15 16 17 18 19 20 21 22 23 24 25 2…" at bounding box center [857, 396] width 21 height 19
type input "12:30"
click at [918, 371] on span at bounding box center [922, 370] width 8 height 8
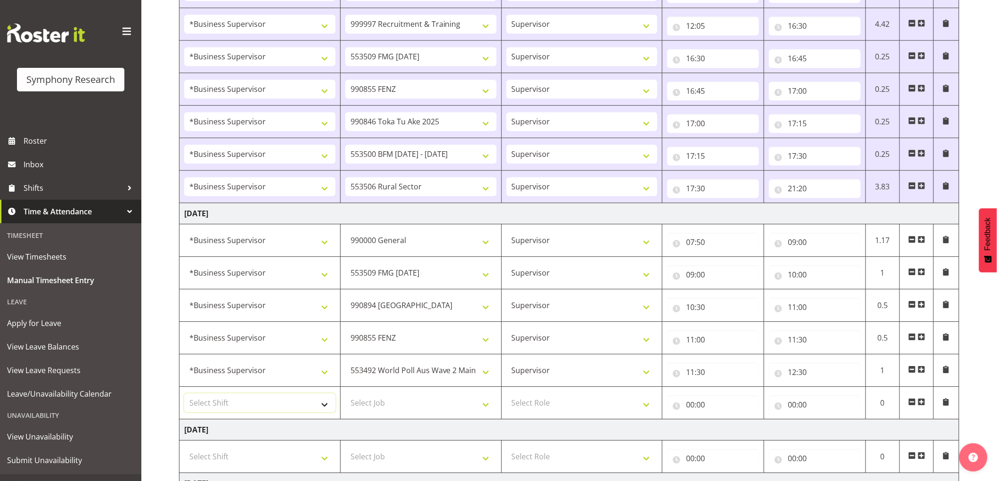
click at [277, 409] on select "Select Shift !!Weekend Residential (Roster IT Shift Label) *Business 9/10am ~ 4…" at bounding box center [259, 402] width 151 height 19
select select "1607"
click at [184, 395] on select "Select Shift !!Weekend Residential (Roster IT Shift Label) *Business 9/10am ~ 4…" at bounding box center [259, 402] width 151 height 19
click at [451, 389] on td "Select Job 550060 IF Admin 553492 World Poll Aus Wave 2 Main 2025 553493 World …" at bounding box center [420, 403] width 161 height 33
click at [454, 398] on select "Select Job 550060 IF Admin 553492 World Poll Aus Wave 2 Main 2025 553493 World …" at bounding box center [420, 402] width 151 height 19
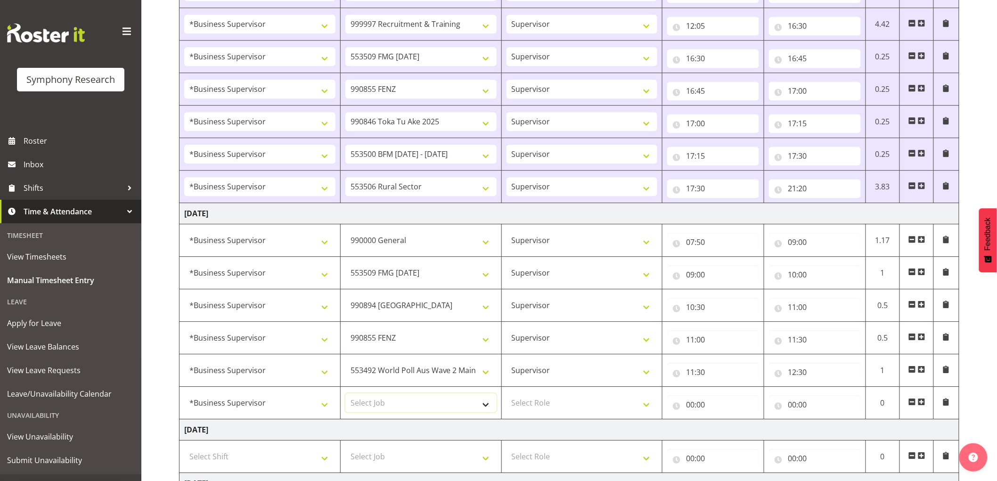
select select "10527"
click at [345, 395] on select "Select Job 550060 IF Admin 553492 World Poll Aus Wave 2 Main 2025 553493 World …" at bounding box center [420, 402] width 151 height 19
click at [581, 410] on select "Select Role Supervisor Interviewing Briefing" at bounding box center [581, 402] width 151 height 19
select select "45"
click at [506, 395] on select "Select Role Supervisor Interviewing Briefing" at bounding box center [581, 402] width 151 height 19
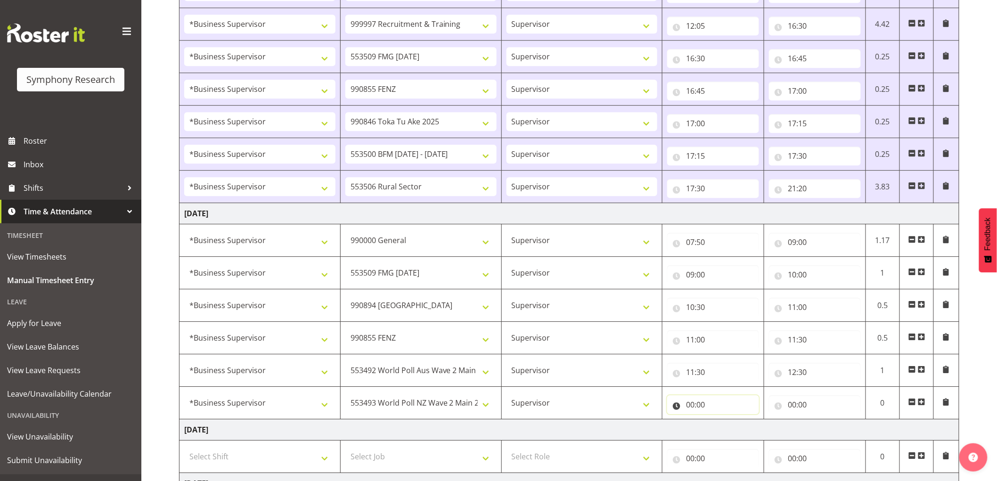
click at [682, 412] on input "00:00" at bounding box center [713, 404] width 92 height 19
click at [824, 214] on td "[DATE]" at bounding box center [569, 213] width 780 height 21
click at [667, 401] on td "00:00 00 01 02 03 04 05 06 07 08 09 10 11 12 13 14 15 16 17 18 19 20 21 22 23 :…" at bounding box center [713, 403] width 102 height 33
click at [684, 406] on input "00:00" at bounding box center [713, 404] width 92 height 19
click at [723, 432] on select "00 01 02 03 04 05 06 07 08 09 10 11 12 13 14 15 16 17 18 19 20 21 22 23" at bounding box center [731, 429] width 21 height 19
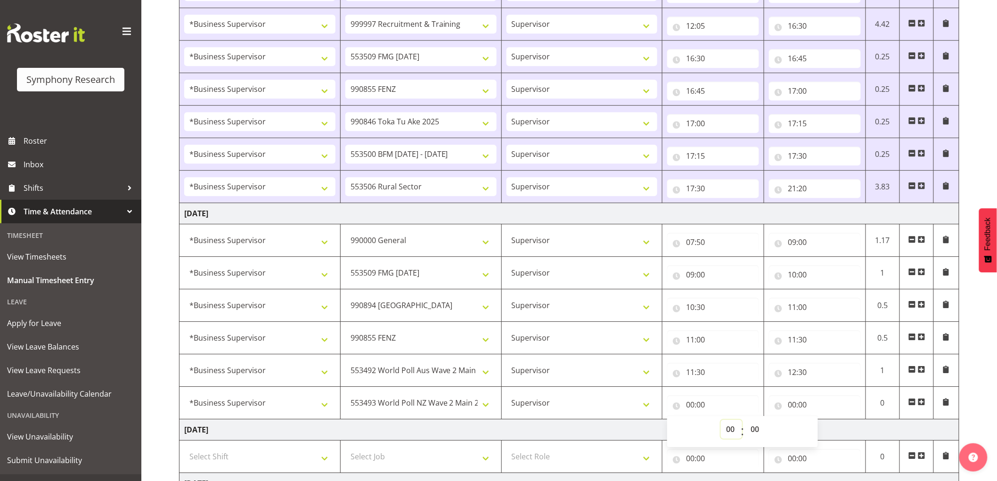
select select "12"
click at [721, 422] on select "00 01 02 03 04 05 06 07 08 09 10 11 12 13 14 15 16 17 18 19 20 21 22 23" at bounding box center [731, 429] width 21 height 19
type input "12:00"
drag, startPoint x: 754, startPoint y: 435, endPoint x: 748, endPoint y: 451, distance: 17.1
click at [753, 443] on span "00 01 02 03 04 05 06 07 08 09 10 11 12 13 14 15 16 17 18 19 20 21 22 23 24 25 2…" at bounding box center [755, 432] width 21 height 24
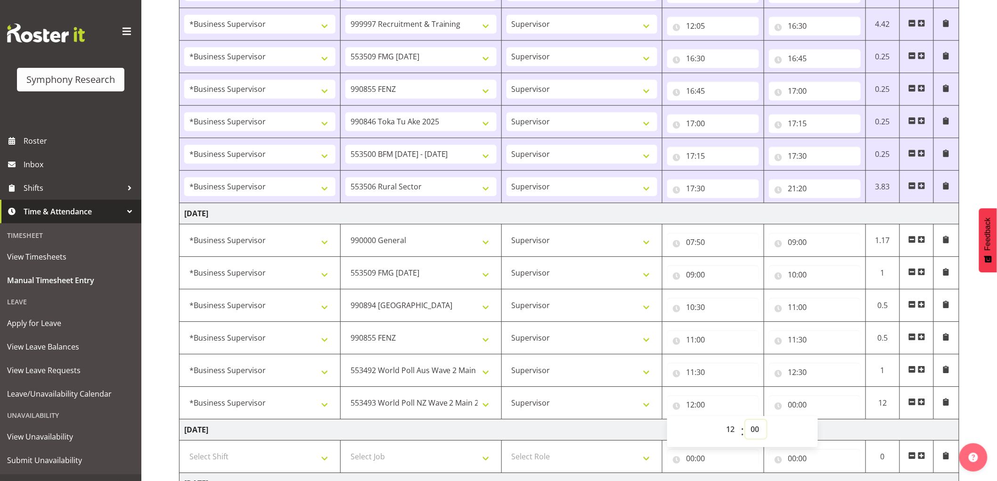
select select "30"
click at [745, 422] on select "00 01 02 03 04 05 06 07 08 09 10 11 12 13 14 15 16 17 18 19 20 21 22 23 24 25 2…" at bounding box center [755, 429] width 21 height 19
type input "12:30"
click at [804, 403] on input "00:00" at bounding box center [815, 404] width 92 height 19
click at [833, 432] on select "00 01 02 03 04 05 06 07 08 09 10 11 12 13 14 15 16 17 18 19 20 21 22 23" at bounding box center [833, 429] width 21 height 19
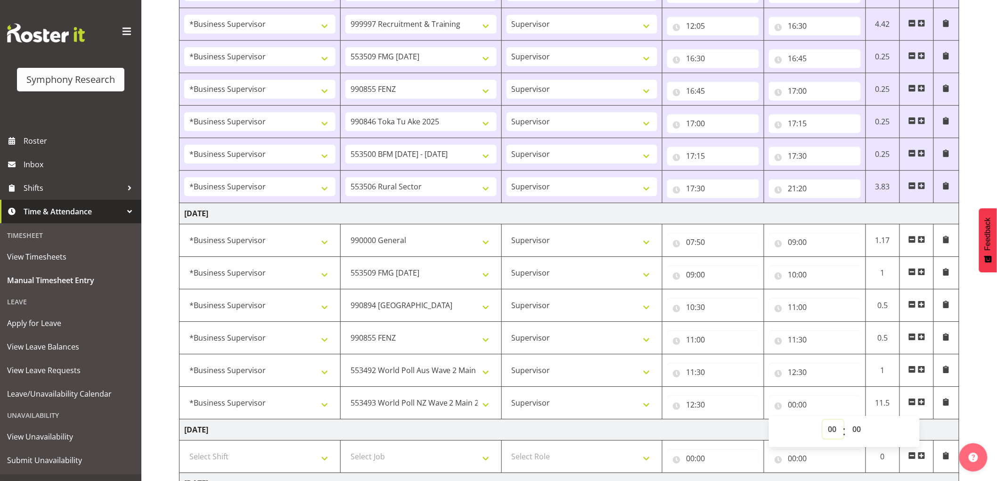
select select "13"
click at [823, 422] on select "00 01 02 03 04 05 06 07 08 09 10 11 12 13 14 15 16 17 18 19 20 21 22 23" at bounding box center [833, 429] width 21 height 19
type input "13:00"
click at [870, 436] on div "00 01 02 03 04 05 06 07 08 09 10 11 12 13 14 15 16 17 18 19 20 21 22 23 : 00 01…" at bounding box center [844, 432] width 151 height 24
drag, startPoint x: 865, startPoint y: 432, endPoint x: 873, endPoint y: 439, distance: 10.4
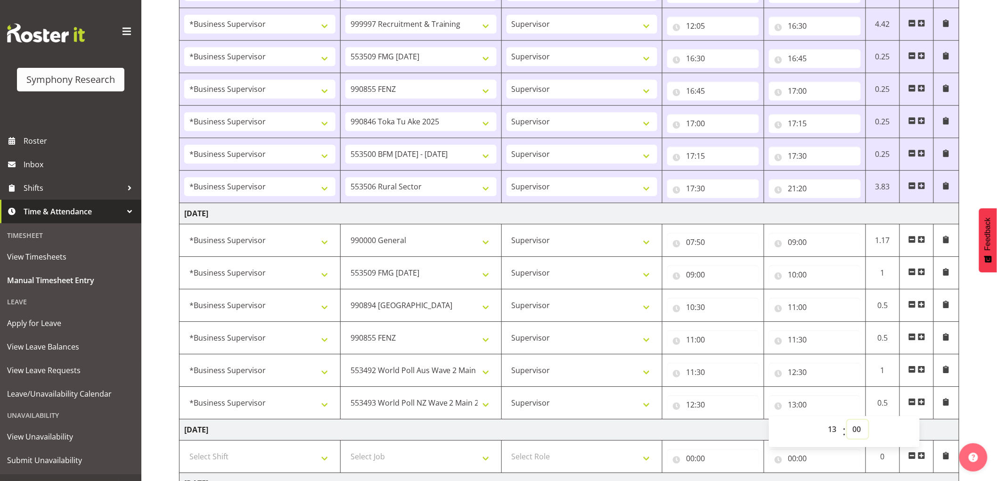
click at [865, 432] on select "00 01 02 03 04 05 06 07 08 09 10 11 12 13 14 15 16 17 18 19 20 21 22 23 24 25 2…" at bounding box center [857, 429] width 21 height 19
select select "30"
click at [847, 422] on select "00 01 02 03 04 05 06 07 08 09 10 11 12 13 14 15 16 17 18 19 20 21 22 23 24 25 2…" at bounding box center [857, 429] width 21 height 19
type input "13:30"
click at [925, 405] on span at bounding box center [922, 402] width 8 height 8
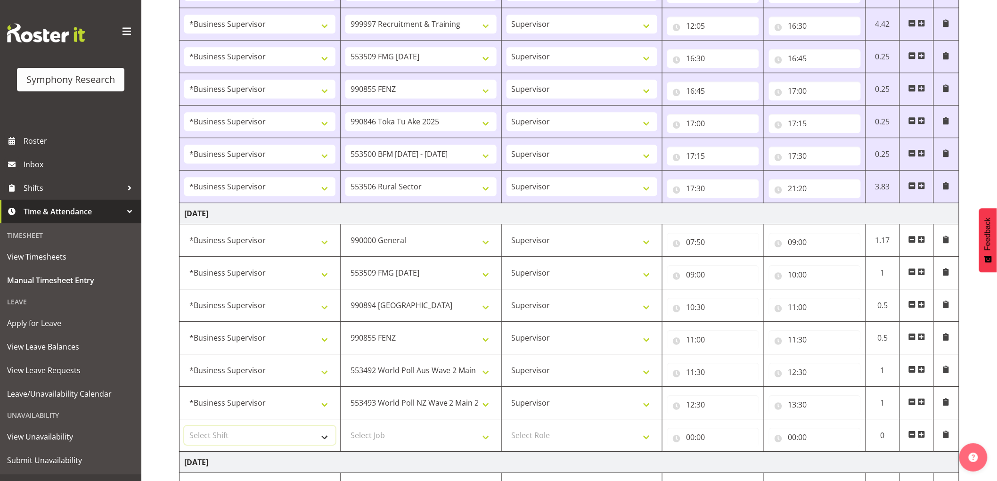
click at [247, 440] on select "Select Shift !!Weekend Residential (Roster IT Shift Label) *Business 9/10am ~ 4…" at bounding box center [259, 435] width 151 height 19
select select "48116"
click at [184, 428] on select "Select Shift !!Weekend Residential (Roster IT Shift Label) *Business 9/10am ~ 4…" at bounding box center [259, 435] width 151 height 19
drag, startPoint x: 420, startPoint y: 430, endPoint x: 414, endPoint y: 434, distance: 7.4
click at [420, 430] on select "Select Job 550060 IF Admin 553492 World Poll Aus Wave 2 Main 2025 553493 World …" at bounding box center [420, 435] width 151 height 19
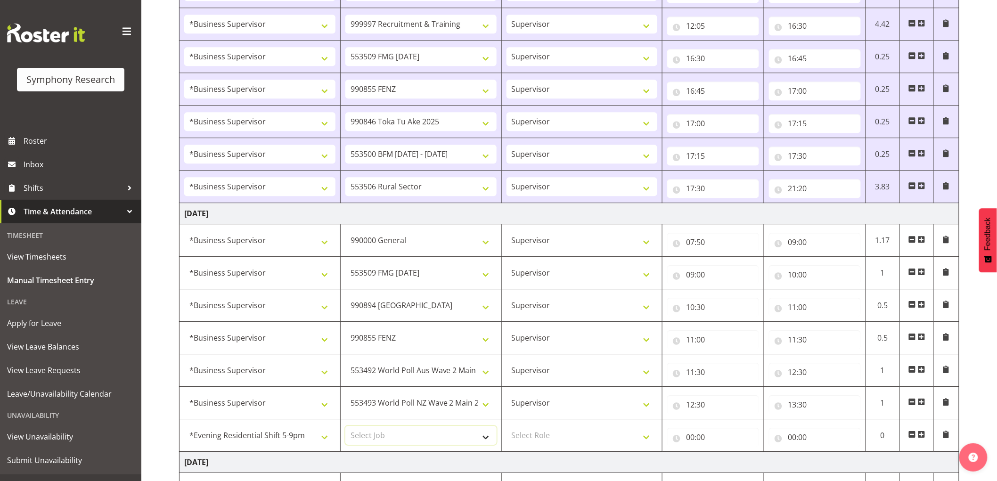
select select "10242"
click at [345, 428] on select "Select Job 550060 IF Admin 553492 World Poll Aus Wave 2 Main 2025 553493 World …" at bounding box center [420, 435] width 151 height 19
drag, startPoint x: 549, startPoint y: 432, endPoint x: 548, endPoint y: 439, distance: 6.7
click at [549, 432] on select "Select Role Supervisor Interviewing Briefing" at bounding box center [581, 435] width 151 height 19
select select "45"
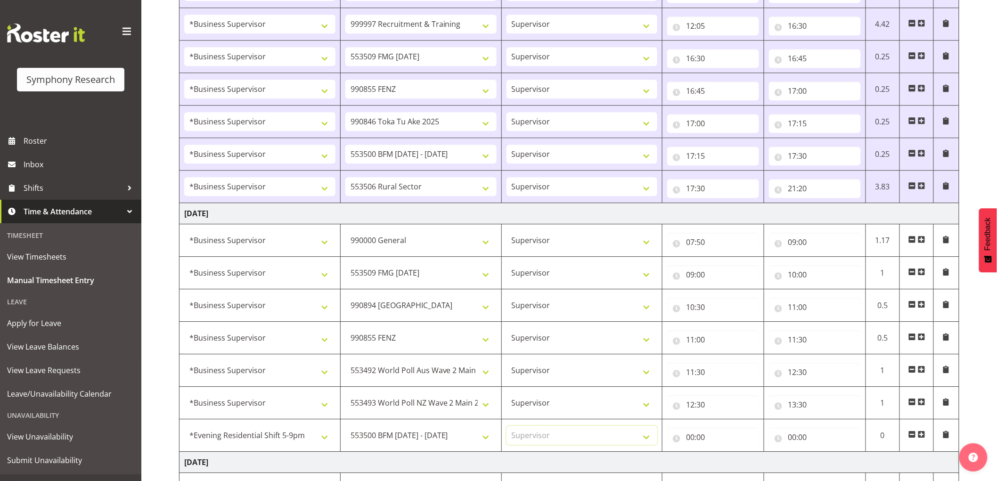
click at [506, 428] on select "Select Role Supervisor Interviewing Briefing" at bounding box center [581, 435] width 151 height 19
click at [696, 446] on input "00:00" at bounding box center [713, 437] width 92 height 19
drag, startPoint x: 727, startPoint y: 464, endPoint x: 724, endPoint y: 460, distance: 5.0
click at [726, 462] on select "00 01 02 03 04 05 06 07 08 09 10 11 12 13 14 15 16 17 18 19 20 21 22 23" at bounding box center [731, 461] width 21 height 19
select select "13"
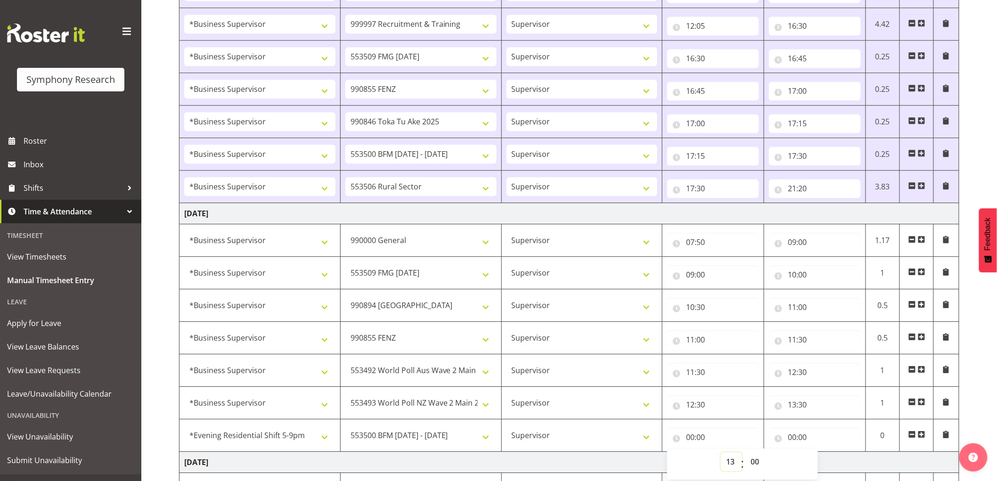
click at [721, 454] on select "00 01 02 03 04 05 06 07 08 09 10 11 12 13 14 15 16 17 18 19 20 21 22 23" at bounding box center [731, 461] width 21 height 19
type input "13:00"
click at [764, 461] on select "00 01 02 03 04 05 06 07 08 09 10 11 12 13 14 15 16 17 18 19 20 21 22 23 24 25 2…" at bounding box center [755, 461] width 21 height 19
select select "30"
click at [745, 454] on select "00 01 02 03 04 05 06 07 08 09 10 11 12 13 14 15 16 17 18 19 20 21 22 23 24 25 2…" at bounding box center [755, 461] width 21 height 19
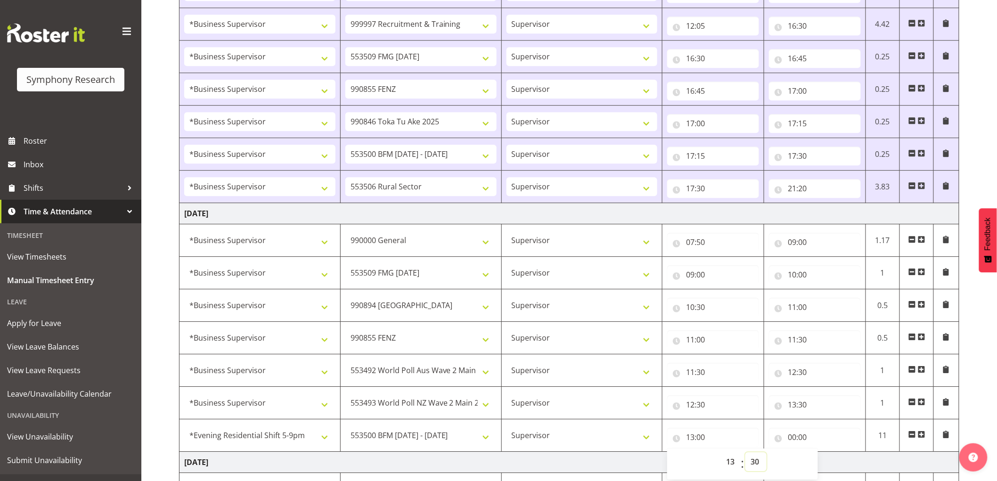
type input "13:30"
click at [789, 444] on input "00:00" at bounding box center [815, 437] width 92 height 19
click at [830, 466] on select "00 01 02 03 04 05 06 07 08 09 10 11 12 13 14 15 16 17 18 19 20 21 22 23" at bounding box center [833, 461] width 21 height 19
select select "15"
click at [823, 454] on select "00 01 02 03 04 05 06 07 08 09 10 11 12 13 14 15 16 17 18 19 20 21 22 23" at bounding box center [833, 461] width 21 height 19
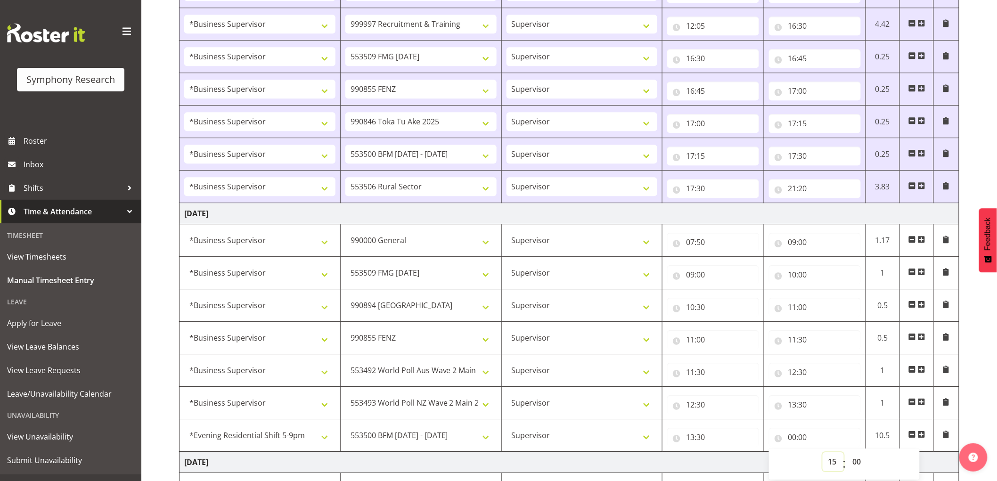
type input "15:00"
click at [865, 464] on select "00 01 02 03 04 05 06 07 08 09 10 11 12 13 14 15 16 17 18 19 20 21 22 23 24 25 2…" at bounding box center [857, 461] width 21 height 19
select select "30"
click at [847, 454] on select "00 01 02 03 04 05 06 07 08 09 10 11 12 13 14 15 16 17 18 19 20 21 22 23 24 25 2…" at bounding box center [857, 461] width 21 height 19
type input "15:30"
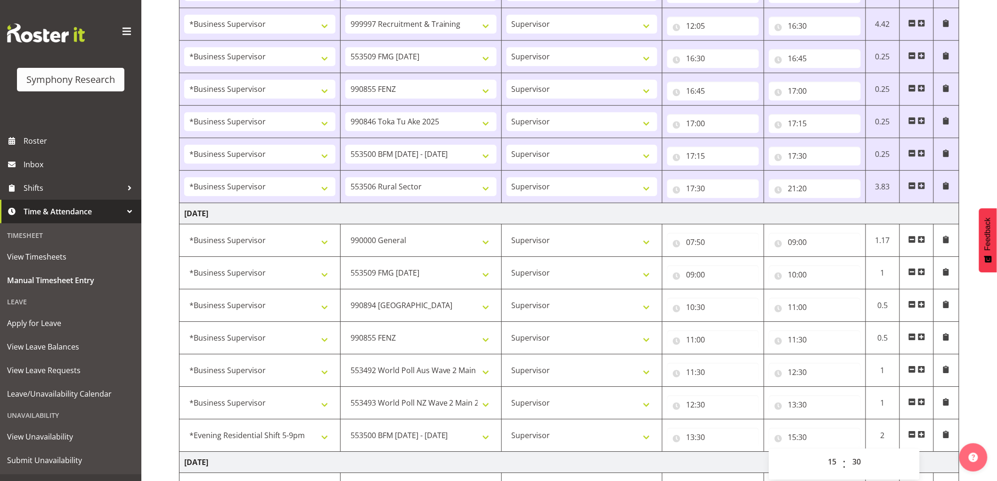
click at [708, 463] on td "[DATE]" at bounding box center [569, 462] width 780 height 21
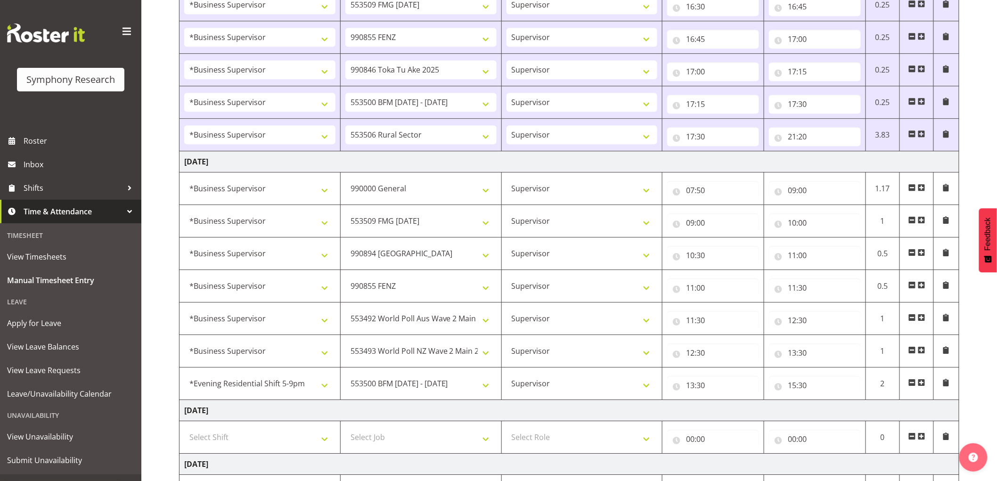
scroll to position [1248, 0]
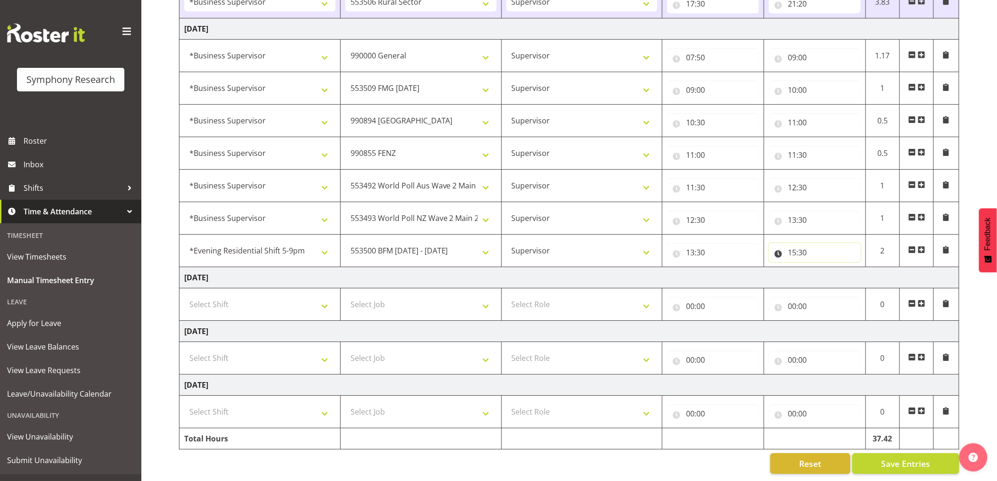
click at [799, 251] on input "15:30" at bounding box center [815, 252] width 92 height 19
click at [834, 269] on select "00 01 02 03 04 05 06 07 08 09 10 11 12 13 14 15 16 17 18 19 20 21 22 23" at bounding box center [833, 277] width 21 height 19
click at [823, 268] on select "00 01 02 03 04 05 06 07 08 09 10 11 12 13 14 15 16 17 18 19 20 21 22 23" at bounding box center [833, 277] width 21 height 19
drag, startPoint x: 865, startPoint y: 265, endPoint x: 865, endPoint y: 285, distance: 19.8
click at [865, 268] on select "00 01 02 03 04 05 06 07 08 09 10 11 12 13 14 15 16 17 18 19 20 21 22 23 24 25 2…" at bounding box center [857, 277] width 21 height 19
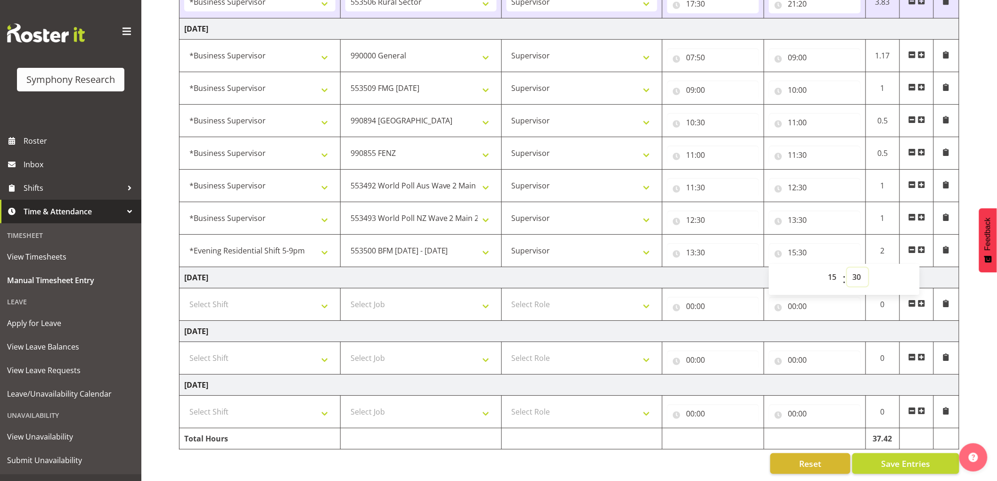
select select "0"
click at [847, 268] on select "00 01 02 03 04 05 06 07 08 09 10 11 12 13 14 15 16 17 18 19 20 21 22 23 24 25 2…" at bounding box center [857, 277] width 21 height 19
type input "15:00"
click at [922, 246] on span at bounding box center [922, 250] width 8 height 8
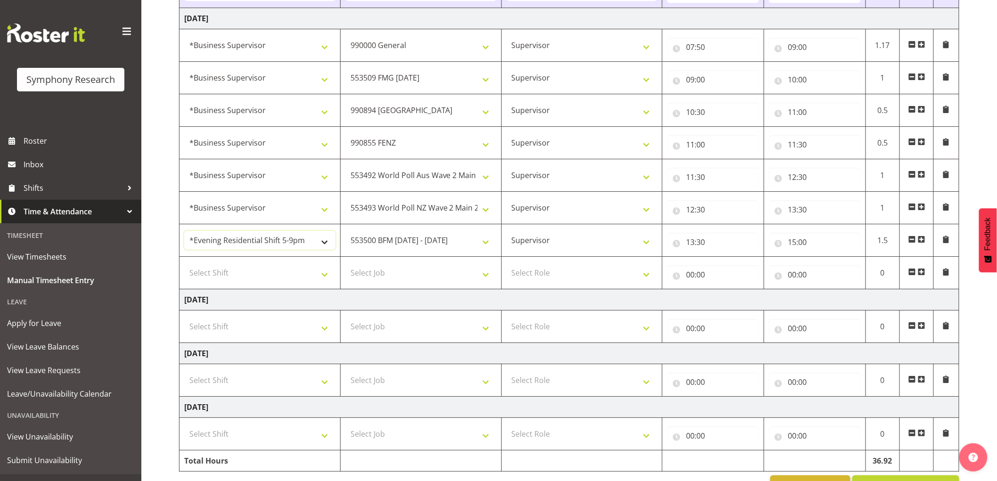
click at [256, 236] on select "!!Weekend Residential (Roster IT Shift Label) *Business 9/10am ~ 4:30pm *Busine…" at bounding box center [259, 240] width 151 height 19
select select "1607"
click at [184, 233] on select "!!Weekend Residential (Roster IT Shift Label) *Business 9/10am ~ 4:30pm *Busine…" at bounding box center [259, 240] width 151 height 19
click at [250, 268] on select "Select Shift !!Weekend Residential (Roster IT Shift Label) *Business 9/10am ~ 4…" at bounding box center [259, 272] width 151 height 19
select select "1607"
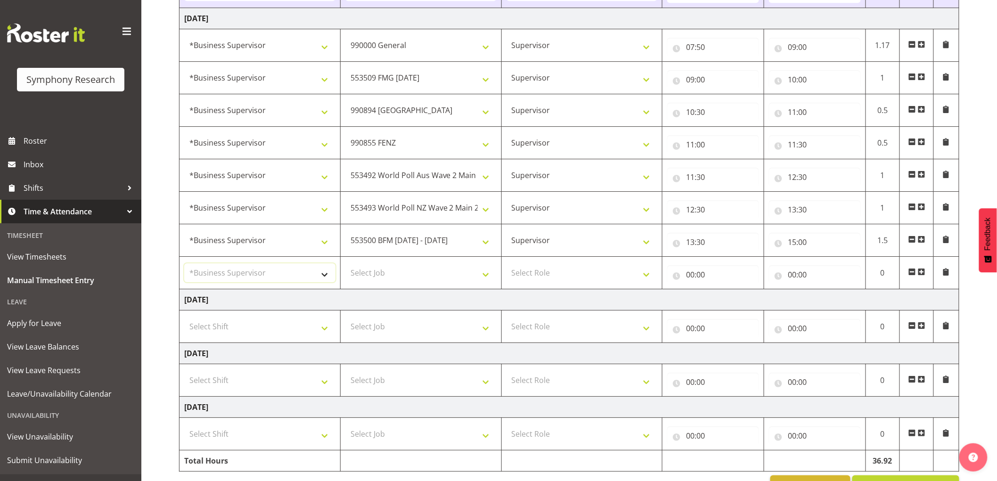
click at [184, 265] on select "Select Shift !!Weekend Residential (Roster IT Shift Label) *Business 9/10am ~ 4…" at bounding box center [259, 272] width 151 height 19
click at [362, 275] on select "Select Job 550060 IF Admin 553492 World Poll Aus Wave 2 Main 2025 553493 World …" at bounding box center [420, 272] width 151 height 19
drag, startPoint x: 437, startPoint y: 330, endPoint x: 437, endPoint y: 319, distance: 11.3
click at [437, 330] on select "Select Job 550060 IF Admin 553492 World Poll Aus Wave 2 Main 2025 553493 World …" at bounding box center [420, 326] width 151 height 19
select select "2379"
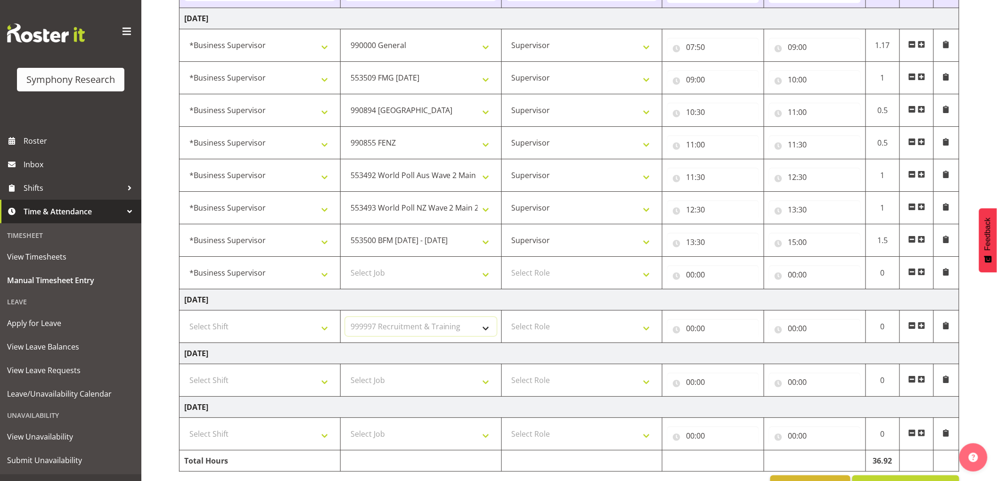
click at [345, 319] on select "Select Job 550060 IF Admin 553492 World Poll Aus Wave 2 Main 2025 553493 World …" at bounding box center [420, 326] width 151 height 19
click at [546, 282] on select "Select Role Supervisor Interviewing Briefing" at bounding box center [581, 272] width 151 height 19
click at [449, 331] on select "550060 IF Admin 553492 World Poll Aus Wave 2 Main 2025 553493 World Poll NZ Wav…" at bounding box center [420, 326] width 151 height 19
drag, startPoint x: 530, startPoint y: 294, endPoint x: 506, endPoint y: 292, distance: 24.6
click at [530, 294] on td "[DATE]" at bounding box center [569, 299] width 780 height 21
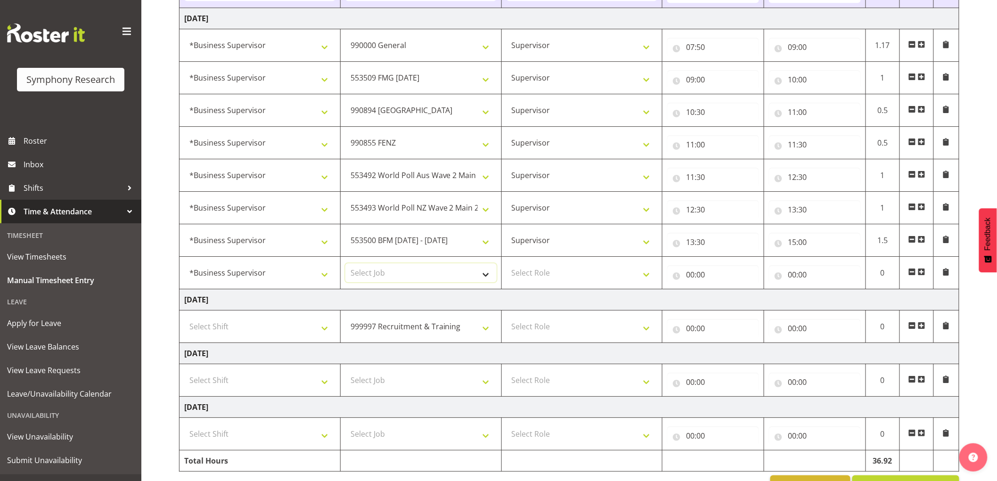
click at [436, 282] on select "Select Job 550060 IF Admin 553492 World Poll Aus Wave 2 Main 2025 553493 World …" at bounding box center [420, 272] width 151 height 19
click at [825, 309] on td "[DATE]" at bounding box center [569, 299] width 780 height 21
click at [251, 270] on select "!!Weekend Residential (Roster IT Shift Label) *Business 9/10am ~ 4:30pm *Busine…" at bounding box center [259, 272] width 151 height 19
click at [184, 265] on select "!!Weekend Residential (Roster IT Shift Label) *Business 9/10am ~ 4:30pm *Busine…" at bounding box center [259, 272] width 151 height 19
click at [430, 288] on td "Select Job 550060 IF Admin 553492 World Poll Aus Wave 2 Main 2025 553493 World …" at bounding box center [420, 273] width 161 height 33
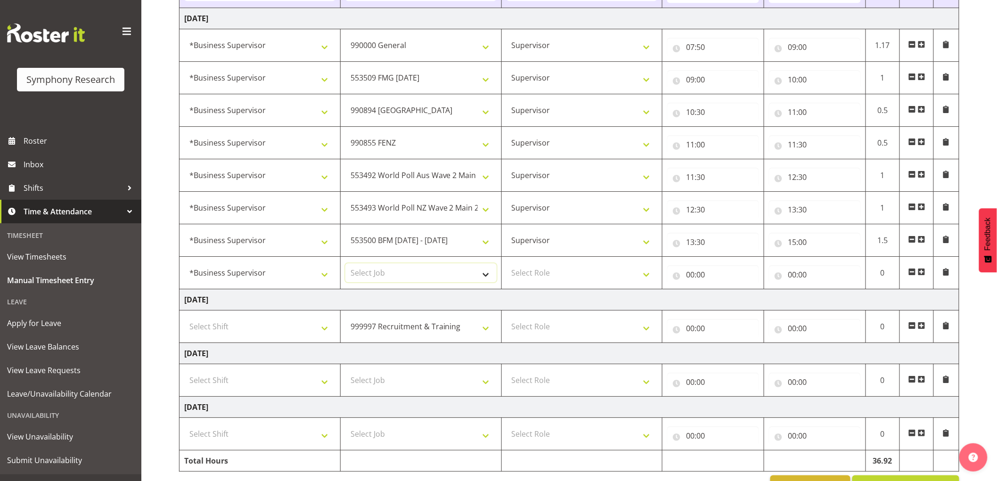
click at [430, 275] on select "Select Job 550060 IF Admin 553492 World Poll Aus Wave 2 Main 2025 553493 World …" at bounding box center [420, 272] width 151 height 19
click at [345, 265] on select "Select Job 550060 IF Admin 553492 World Poll Aus Wave 2 Main 2025 553493 World …" at bounding box center [420, 272] width 151 height 19
click at [583, 279] on select "Select Role Supervisor Interviewing Briefing" at bounding box center [581, 272] width 151 height 19
click at [438, 279] on select "550060 IF Admin 553492 World Poll Aus Wave 2 Main 2025 553493 World Poll NZ Wav…" at bounding box center [420, 272] width 151 height 19
select select "2379"
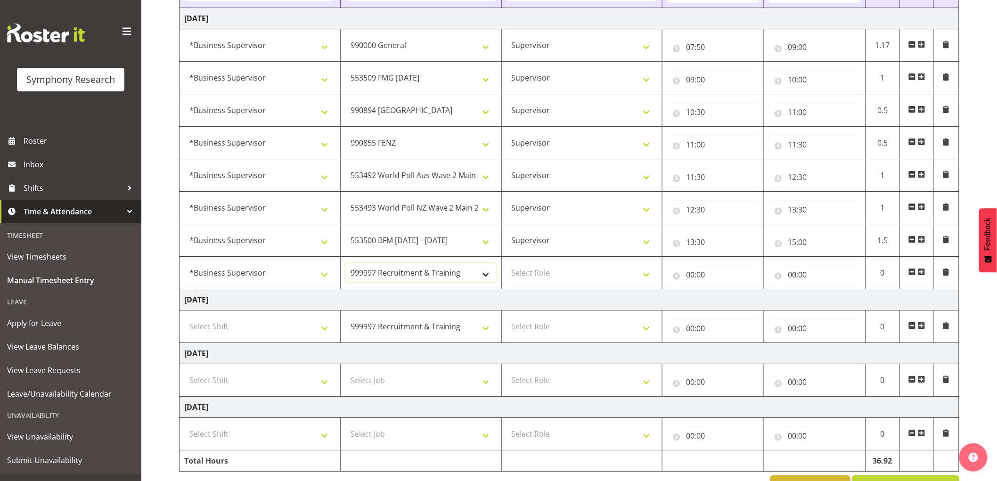
click at [345, 265] on select "550060 IF Admin 553492 World Poll Aus Wave 2 Main 2025 553493 World Poll NZ Wav…" at bounding box center [420, 272] width 151 height 19
click at [563, 270] on select "Select Role Supervisor Interviewing Briefing" at bounding box center [581, 272] width 151 height 19
select select "45"
click at [506, 265] on select "Select Role Supervisor Interviewing Briefing" at bounding box center [581, 272] width 151 height 19
drag, startPoint x: 464, startPoint y: 319, endPoint x: 459, endPoint y: 332, distance: 14.0
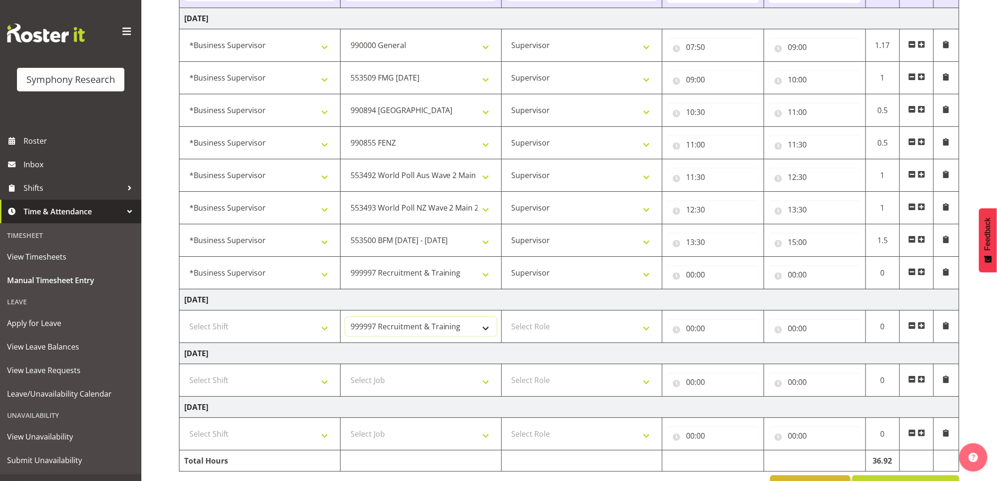
click at [464, 319] on select "550060 IF Admin 553492 World Poll Aus Wave 2 Main 2025 553493 World Poll NZ Wav…" at bounding box center [420, 326] width 151 height 19
click at [685, 281] on input "00:00" at bounding box center [713, 274] width 92 height 19
drag, startPoint x: 724, startPoint y: 303, endPoint x: 741, endPoint y: 323, distance: 25.7
click at [724, 303] on select "00 01 02 03 04 05 06 07 08 09 10 11 12 13 14 15 16 17 18 19 20 21 22 23" at bounding box center [731, 299] width 21 height 19
select select "15"
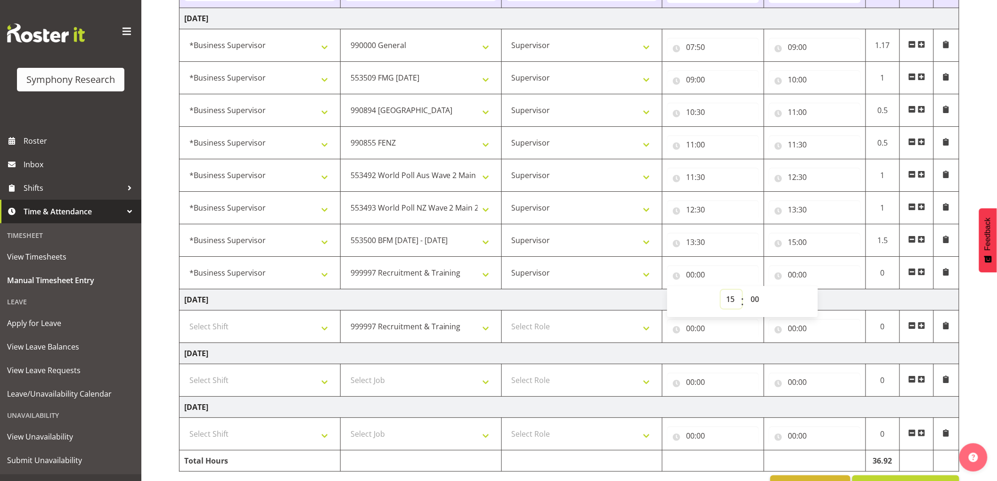
click at [721, 292] on select "00 01 02 03 04 05 06 07 08 09 10 11 12 13 14 15 16 17 18 19 20 21 22 23" at bounding box center [731, 299] width 21 height 19
type input "15:00"
click at [791, 275] on input "00:00" at bounding box center [815, 274] width 92 height 19
drag, startPoint x: 826, startPoint y: 302, endPoint x: 828, endPoint y: 334, distance: 32.1
click at [826, 302] on select "00 01 02 03 04 05 06 07 08 09 10 11 12 13 14 15 16 17 18 19 20 21 22 23" at bounding box center [833, 299] width 21 height 19
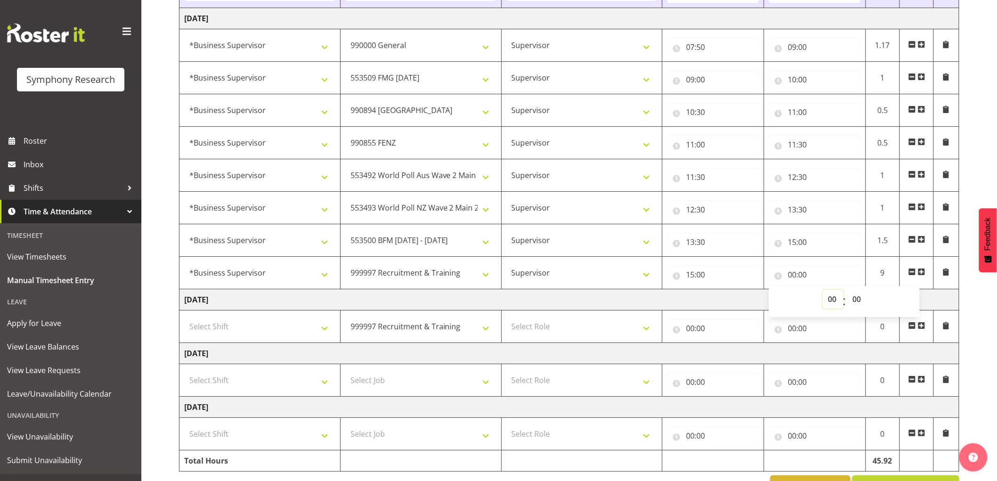
select select "16"
click at [823, 292] on select "00 01 02 03 04 05 06 07 08 09 10 11 12 13 14 15 16 17 18 19 20 21 22 23" at bounding box center [833, 299] width 21 height 19
type input "16:00"
click at [927, 272] on td at bounding box center [917, 273] width 34 height 33
click at [924, 275] on span at bounding box center [922, 272] width 8 height 8
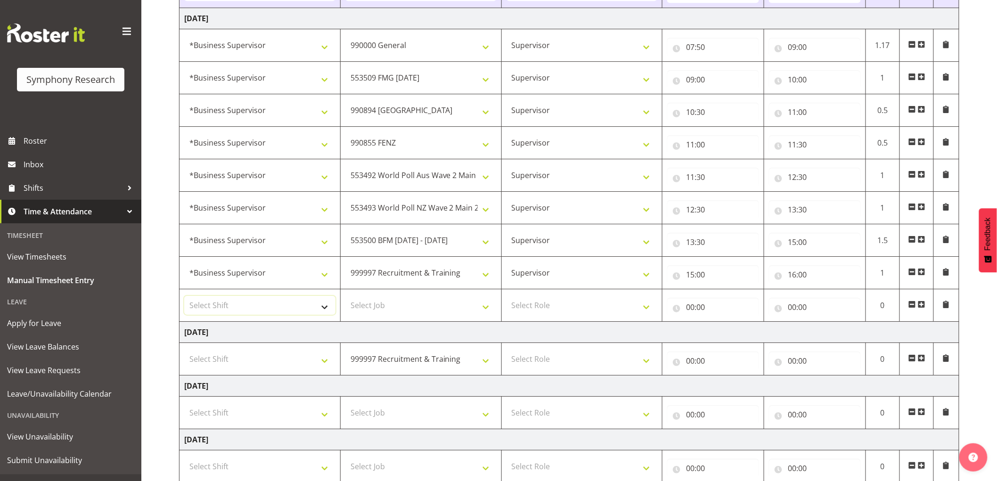
drag, startPoint x: 275, startPoint y: 311, endPoint x: 278, endPoint y: 299, distance: 12.4
click at [275, 311] on select "Select Shift !!Weekend Residential (Roster IT Shift Label) *Business 9/10am ~ 4…" at bounding box center [259, 305] width 151 height 19
select select "48116"
click at [184, 298] on select "Select Shift !!Weekend Residential (Roster IT Shift Label) *Business 9/10am ~ 4…" at bounding box center [259, 305] width 151 height 19
click at [397, 302] on select "Select Job 550060 IF Admin 553492 World Poll Aus Wave 2 Main 2025 553493 World …" at bounding box center [420, 305] width 151 height 19
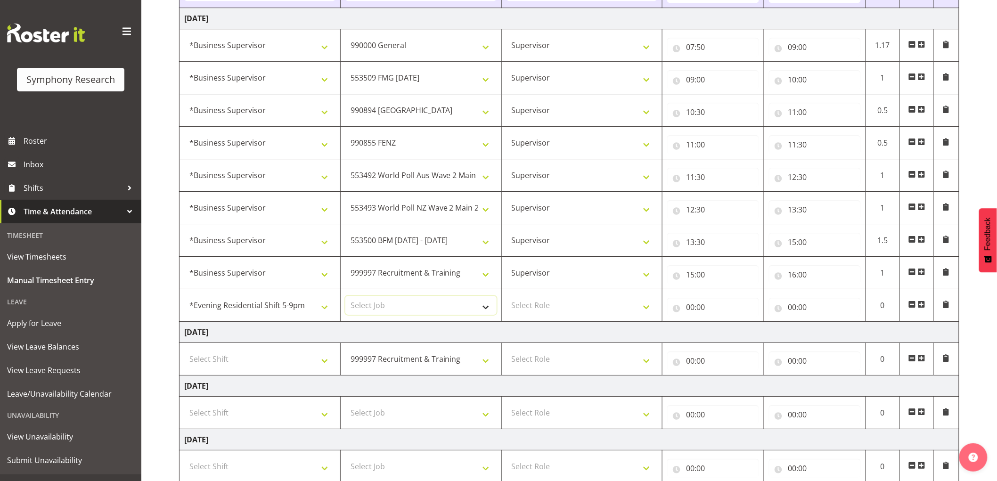
select select "10587"
click at [345, 298] on select "Select Job 550060 IF Admin 553492 World Poll Aus Wave 2 Main 2025 553493 World …" at bounding box center [420, 305] width 151 height 19
drag, startPoint x: 555, startPoint y: 304, endPoint x: 553, endPoint y: 313, distance: 9.1
click at [555, 304] on select "Select Role Supervisor Interviewing Briefing" at bounding box center [581, 305] width 151 height 19
select select "45"
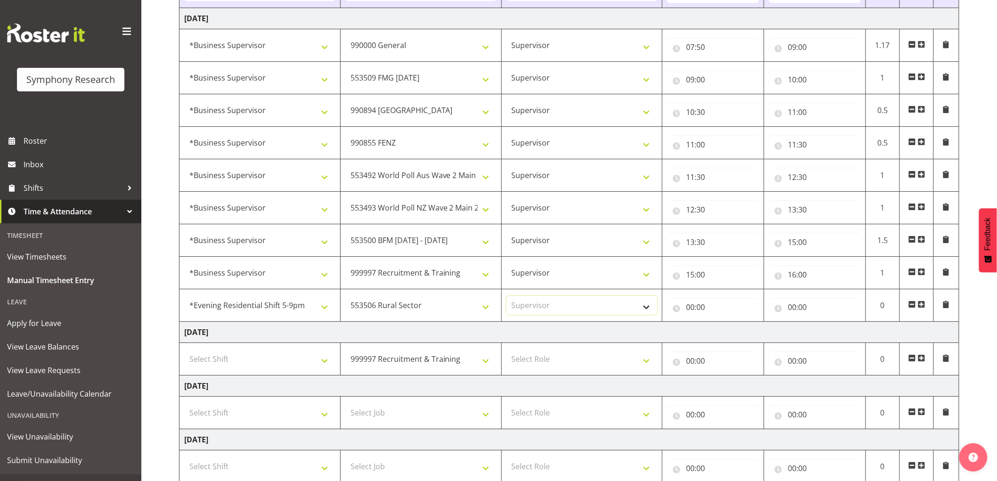
click at [506, 298] on select "Select Role Supervisor Interviewing Briefing" at bounding box center [581, 305] width 151 height 19
click at [694, 316] on input "00:00" at bounding box center [713, 307] width 92 height 19
drag, startPoint x: 728, startPoint y: 338, endPoint x: 739, endPoint y: 350, distance: 15.7
click at [728, 338] on select "00 01 02 03 04 05 06 07 08 09 10 11 12 13 14 15 16 17 18 19 20 21 22 23" at bounding box center [731, 331] width 21 height 19
select select "16"
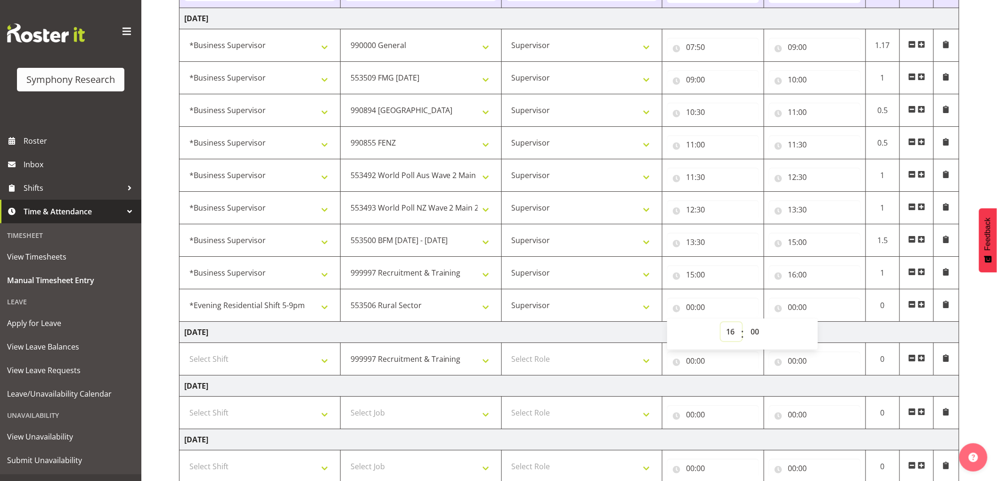
click at [721, 324] on select "00 01 02 03 04 05 06 07 08 09 10 11 12 13 14 15 16 17 18 19 20 21 22 23" at bounding box center [731, 331] width 21 height 19
type input "16:00"
click at [798, 316] on input "00:00" at bounding box center [815, 307] width 92 height 19
drag, startPoint x: 830, startPoint y: 335, endPoint x: 834, endPoint y: 340, distance: 6.3
click at [830, 335] on select "00 01 02 03 04 05 06 07 08 09 10 11 12 13 14 15 16 17 18 19 20 21 22 23" at bounding box center [833, 331] width 21 height 19
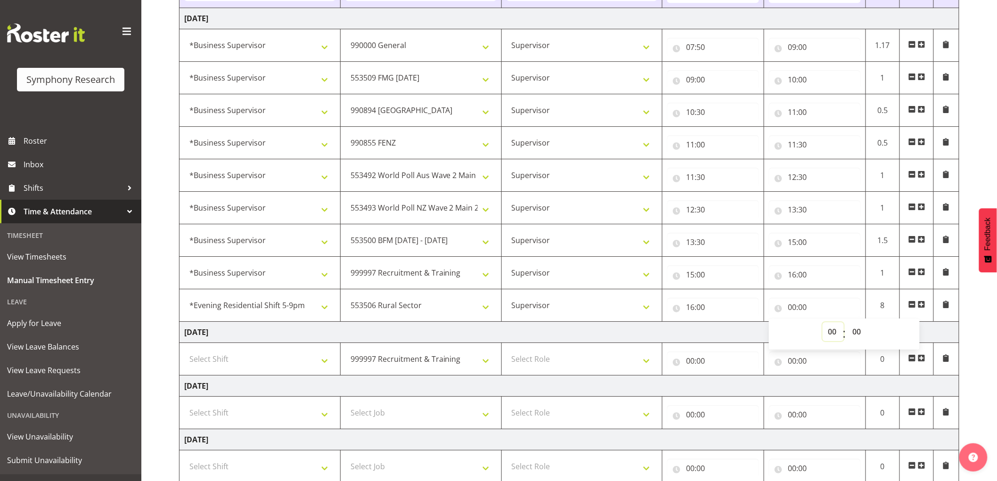
select select "19"
click at [823, 324] on select "00 01 02 03 04 05 06 07 08 09 10 11 12 13 14 15 16 17 18 19 20 21 22 23" at bounding box center [833, 331] width 21 height 19
type input "19:00"
click at [857, 332] on select "00 01 02 03 04 05 06 07 08 09 10 11 12 13 14 15 16 17 18 19 20 21 22 23 24 25 2…" at bounding box center [857, 331] width 21 height 19
select select "15"
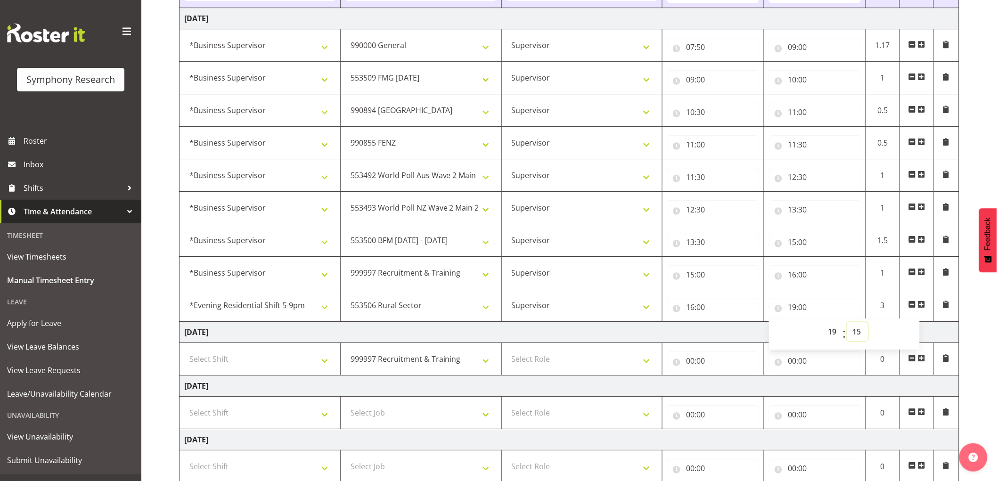
click at [847, 324] on select "00 01 02 03 04 05 06 07 08 09 10 11 12 13 14 15 16 17 18 19 20 21 22 23 24 25 2…" at bounding box center [857, 331] width 21 height 19
type input "19:15"
click at [689, 337] on td "[DATE]" at bounding box center [569, 332] width 780 height 21
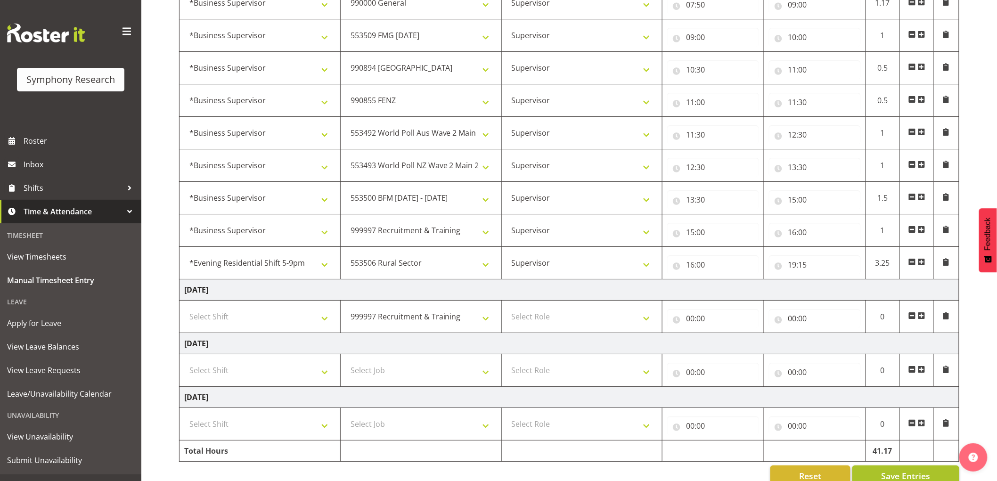
scroll to position [1313, 0]
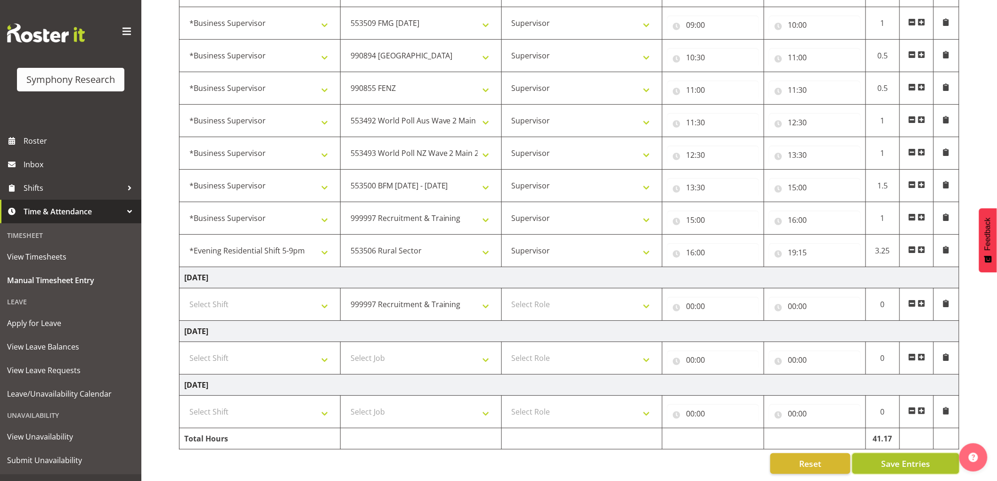
click at [884, 462] on span "Save Entries" at bounding box center [905, 463] width 49 height 12
select select
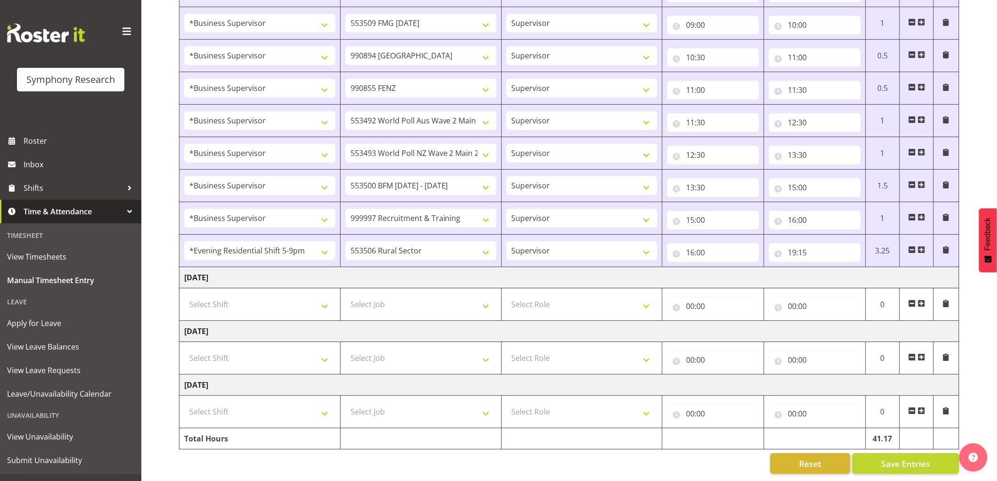
click at [279, 247] on select "!!Weekend Residential (Roster IT Shift Label) *Business 9/10am ~ 4:30pm *Busine…" at bounding box center [259, 250] width 151 height 19
select select "1607"
click at [184, 241] on select "!!Weekend Residential (Roster IT Shift Label) *Business 9/10am ~ 4:30pm *Busine…" at bounding box center [259, 250] width 151 height 19
